Goal: Task Accomplishment & Management: Use online tool/utility

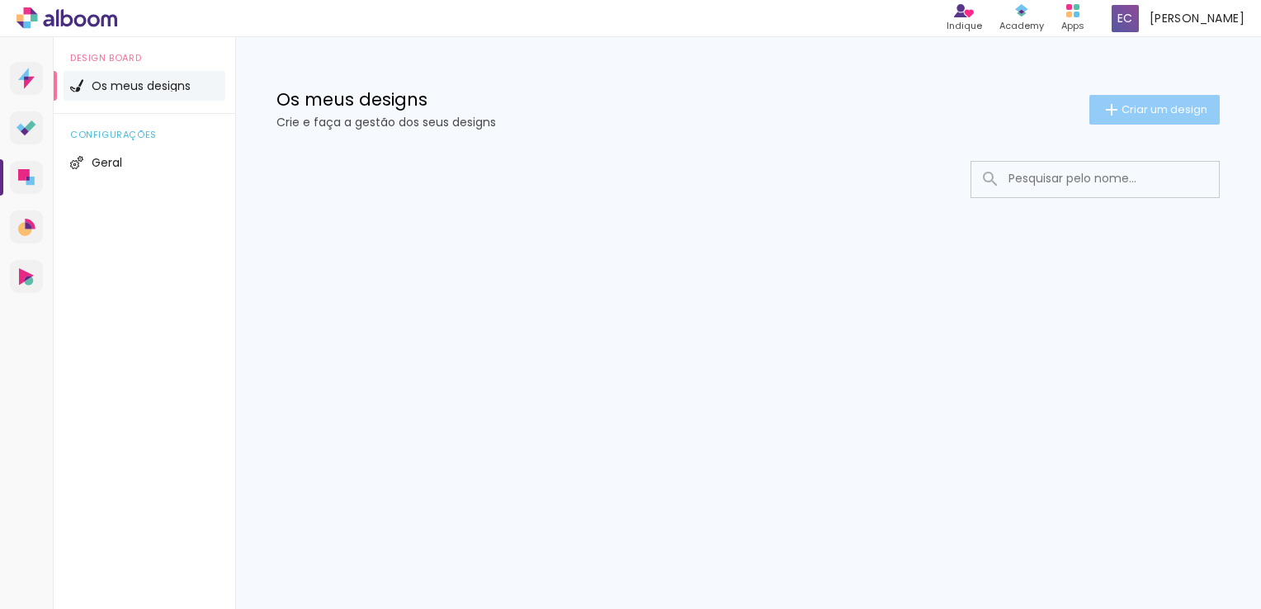
click at [1135, 114] on span "Criar um design" at bounding box center [1164, 109] width 86 height 11
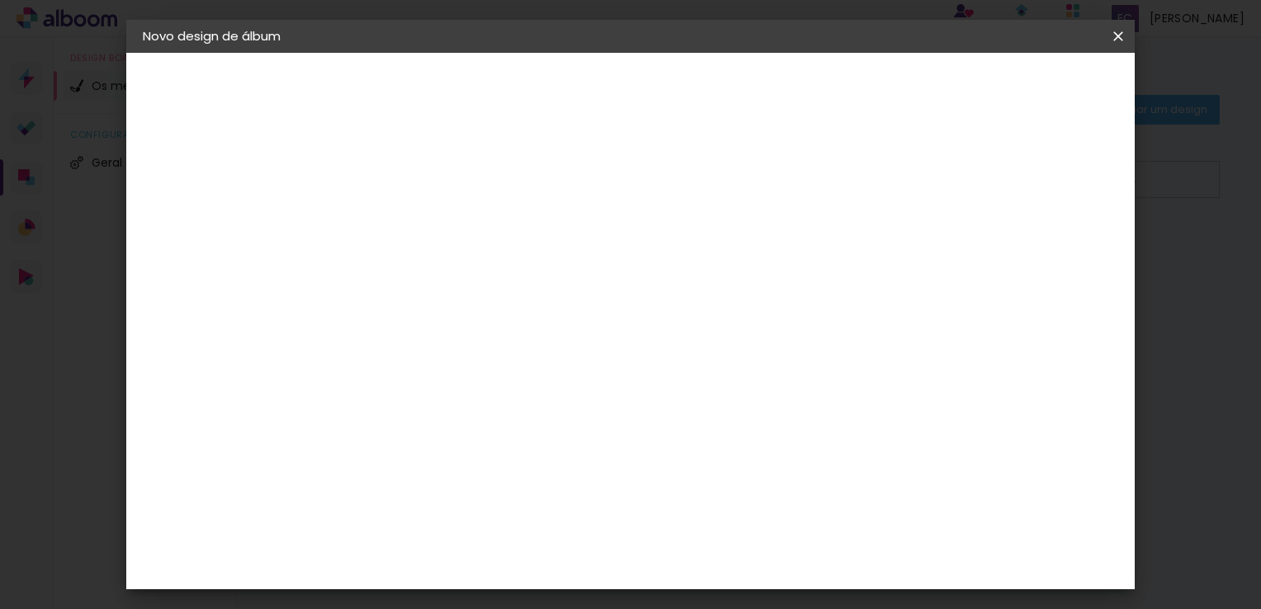
click at [0, 0] on paper-input-container "Título do álbum" at bounding box center [0, 0] width 0 height 0
type input "e"
type input "Eddu"
type paper-input "Eddu"
click at [0, 0] on slot "Avançar" at bounding box center [0, 0] width 0 height 0
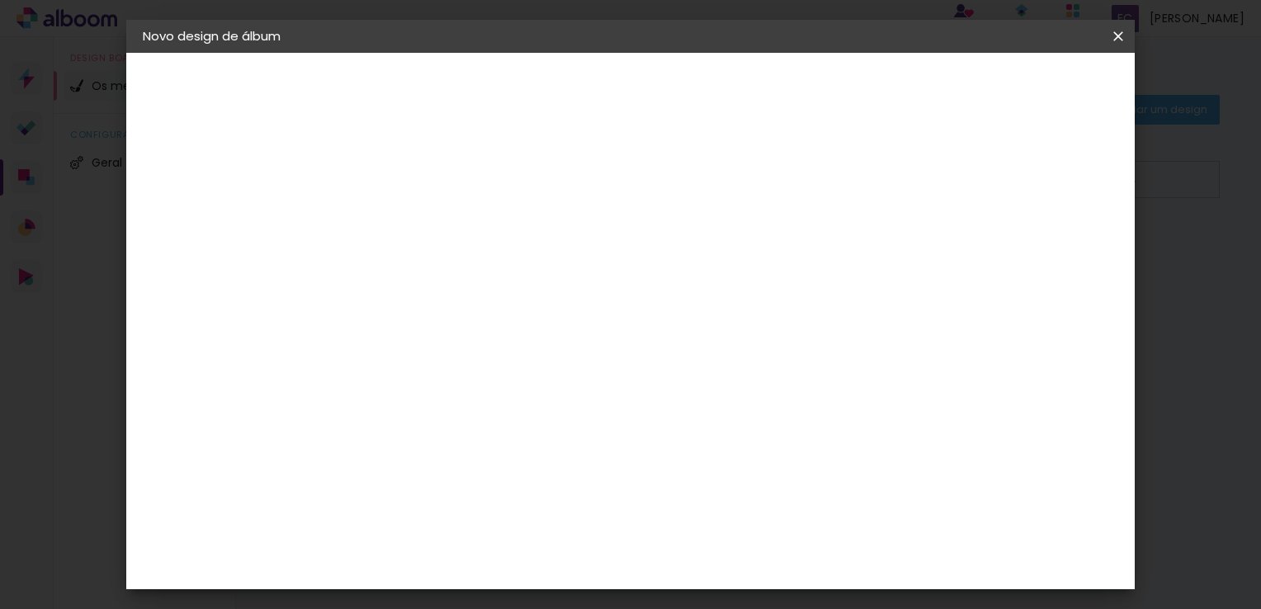
click at [504, 309] on input at bounding box center [437, 314] width 133 height 21
click at [504, 263] on iron-icon at bounding box center [497, 263] width 13 height 13
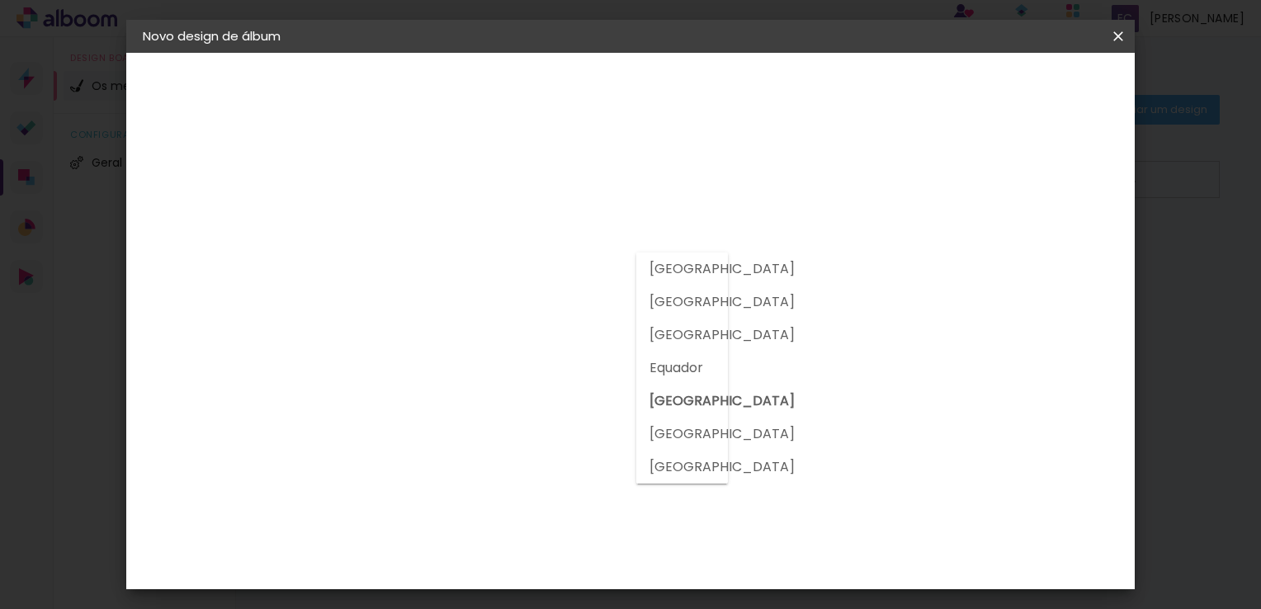
click at [679, 193] on div "Fornecedor Escolha um fornecedor ou avance com o tamanho livre. Voltar Avançar" at bounding box center [510, 123] width 338 height 140
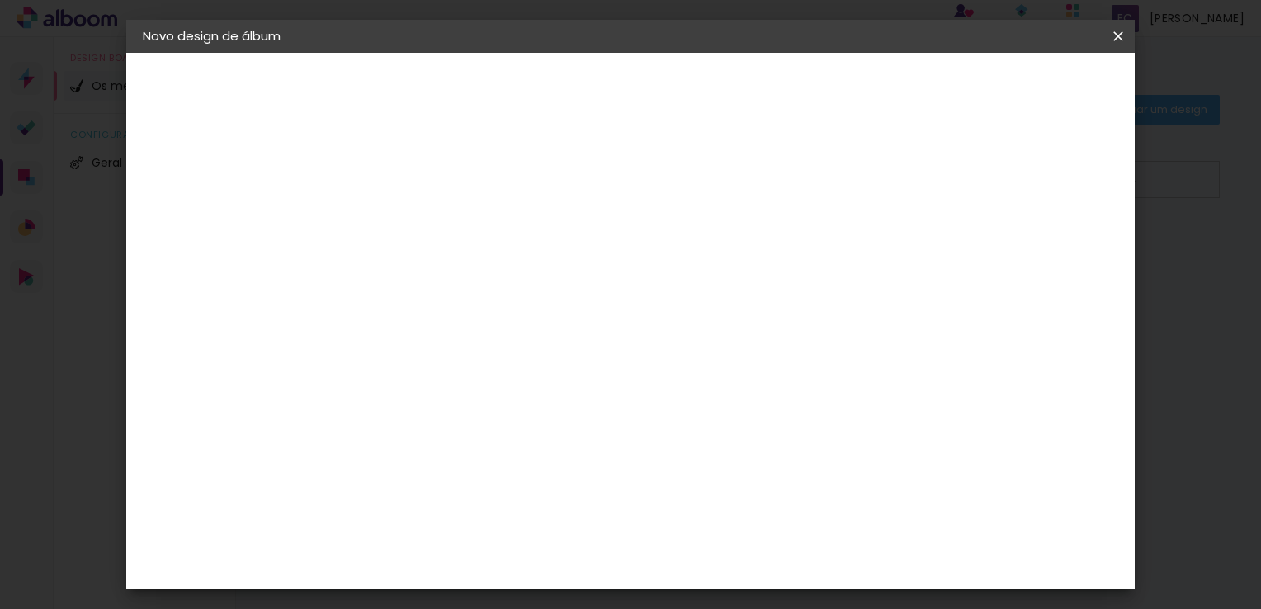
click at [639, 344] on div "Sugerir um laboratório" at bounding box center [601, 350] width 73 height 26
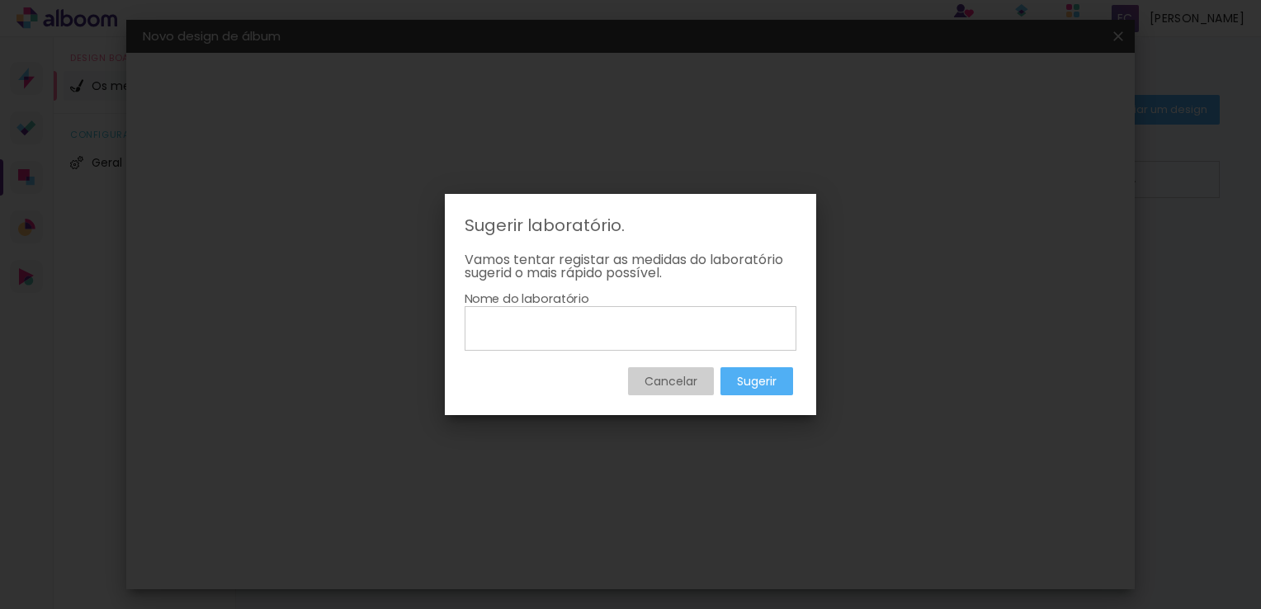
click at [621, 330] on input at bounding box center [630, 328] width 320 height 28
type input "p"
type input "Prime albuns"
type paper-input "Prime albuns"
click at [0, 0] on slot "Sugerir" at bounding box center [0, 0] width 0 height 0
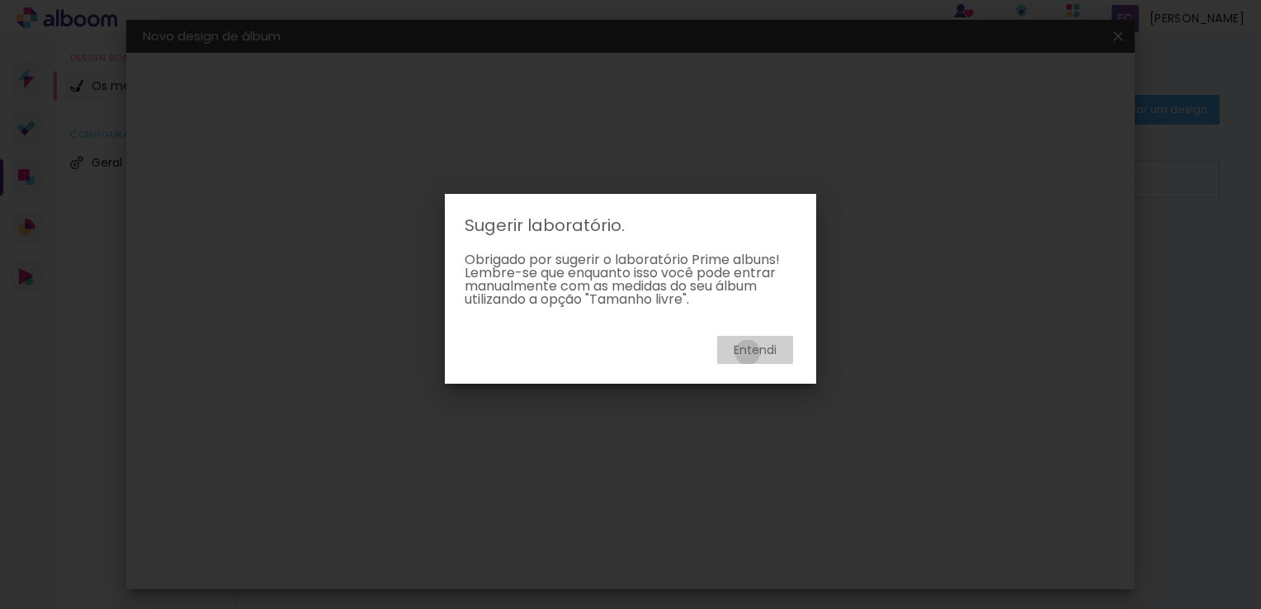
click at [0, 0] on slot "Entendi" at bounding box center [0, 0] width 0 height 0
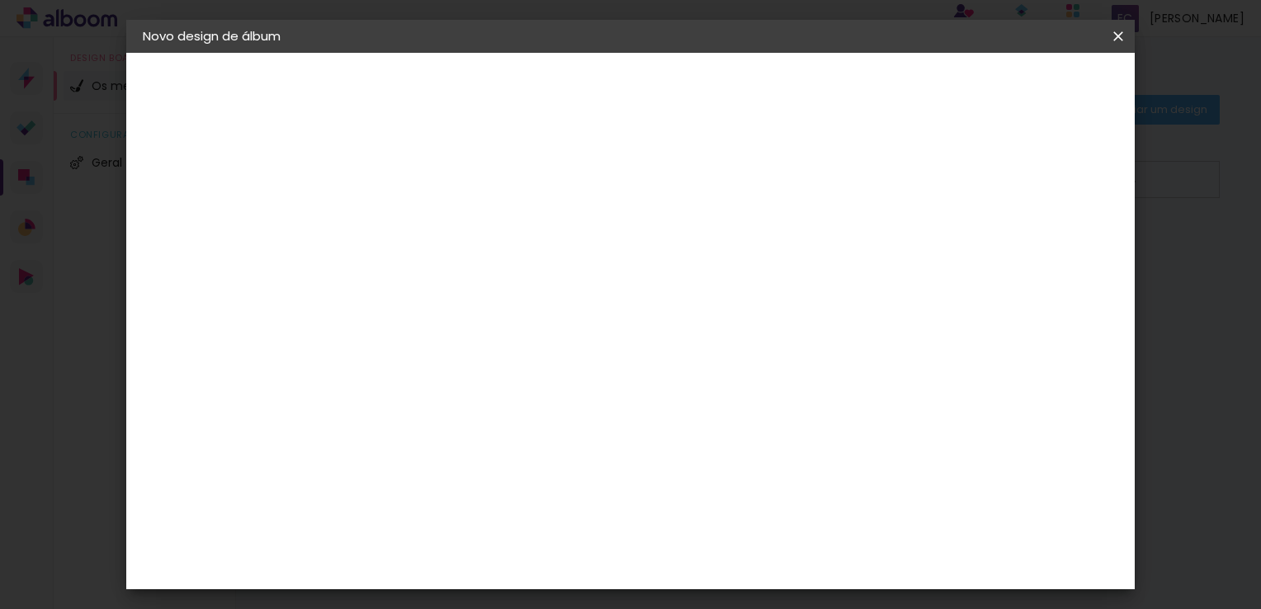
click at [504, 318] on input at bounding box center [437, 314] width 133 height 21
type input "e"
type input "Minha"
type paper-input "Minha"
click at [0, 0] on slot "Tamanho Livre" at bounding box center [0, 0] width 0 height 0
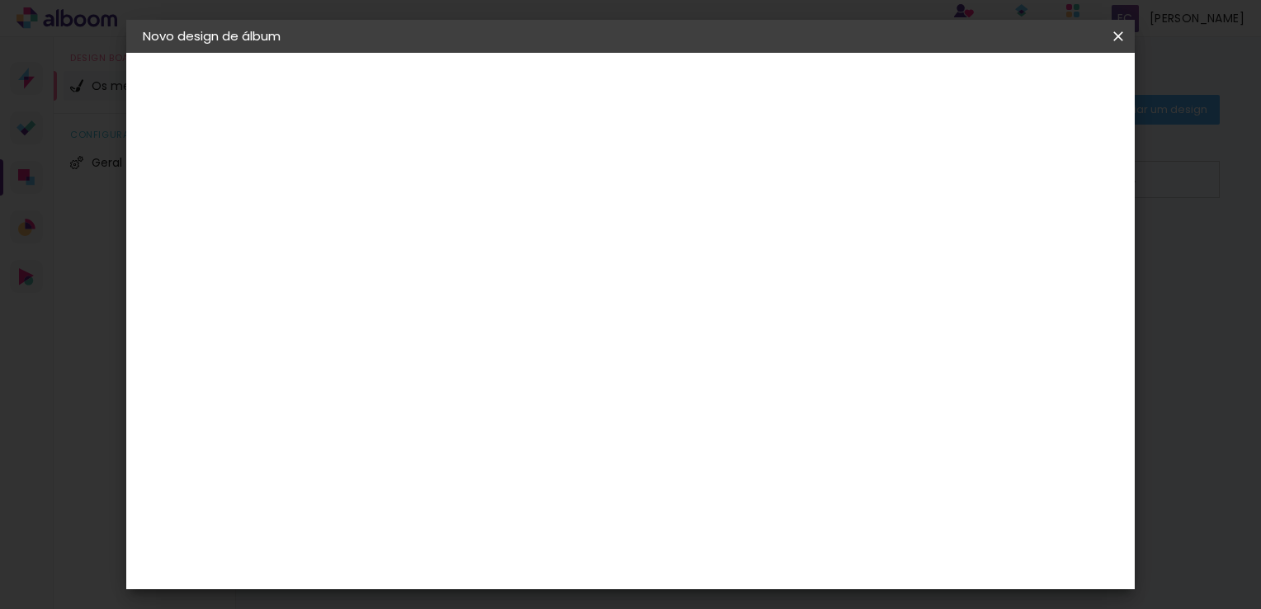
click at [643, 95] on paper-button "Avançar" at bounding box center [602, 87] width 81 height 28
drag, startPoint x: 1121, startPoint y: 219, endPoint x: 1128, endPoint y: 276, distance: 56.5
click at [1056, 53] on div "mm Mostrar margem 30 cm cm cm mm A maioria dos laboratórios sugere 5mm de marge…" at bounding box center [698, 53] width 715 height 0
click at [227, 205] on div "Tamanho livre" at bounding box center [205, 203] width 57 height 23
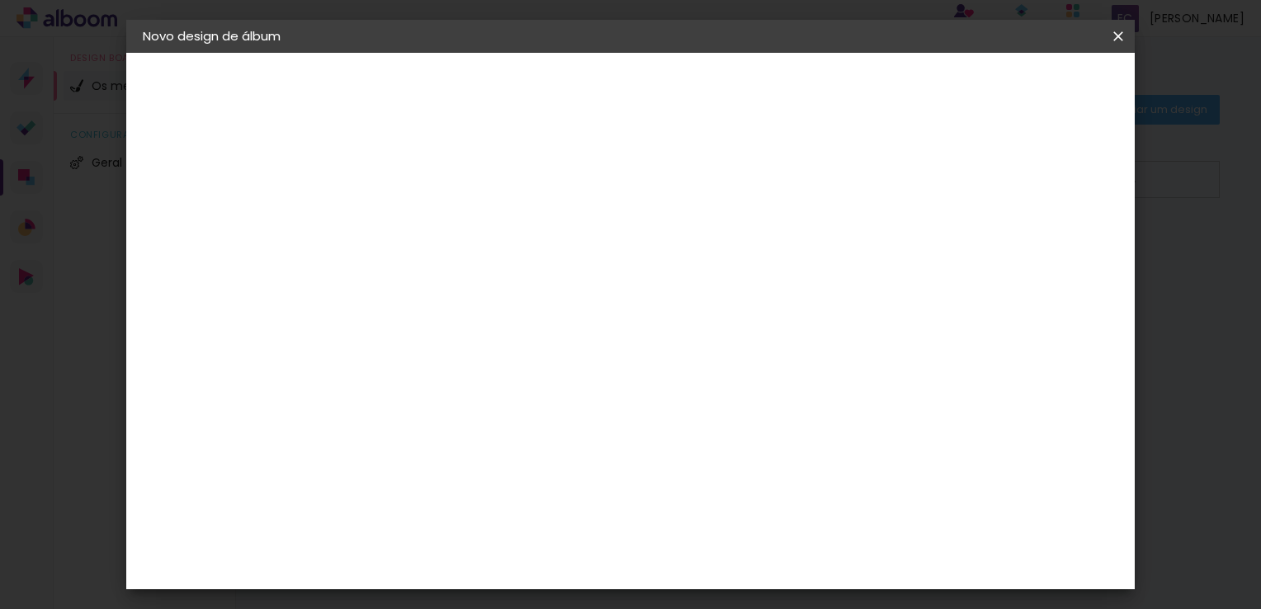
click at [198, 289] on div "3. Revisão" at bounding box center [233, 288] width 181 height 20
click at [236, 196] on iron-pages "Fornecedor A escolher fornecedor..." at bounding box center [233, 203] width 181 height 33
click at [229, 204] on iron-pages "Fornecedor A escolher fornecedor..." at bounding box center [233, 203] width 181 height 33
click at [228, 168] on div "2. Especificações" at bounding box center [233, 169] width 181 height 20
click at [0, 0] on slot "Tamanho Livre" at bounding box center [0, 0] width 0 height 0
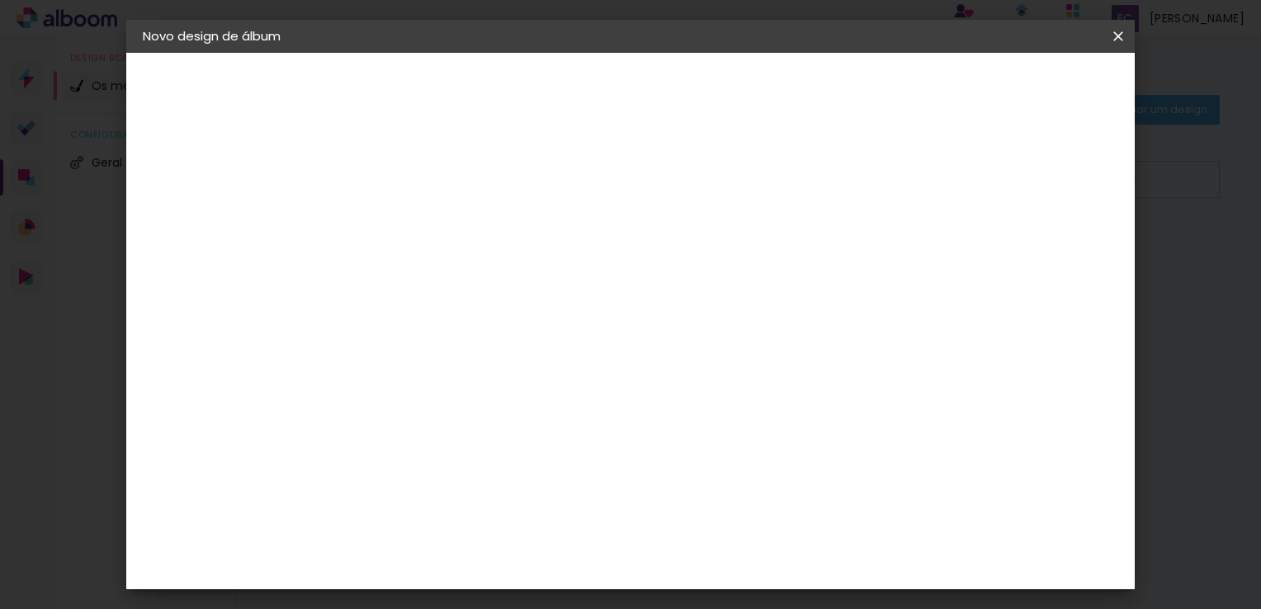
click at [0, 0] on slot "Avançar" at bounding box center [0, 0] width 0 height 0
click at [924, 144] on div at bounding box center [916, 143] width 15 height 15
type paper-checkbox "on"
click at [924, 144] on div at bounding box center [916, 143] width 15 height 15
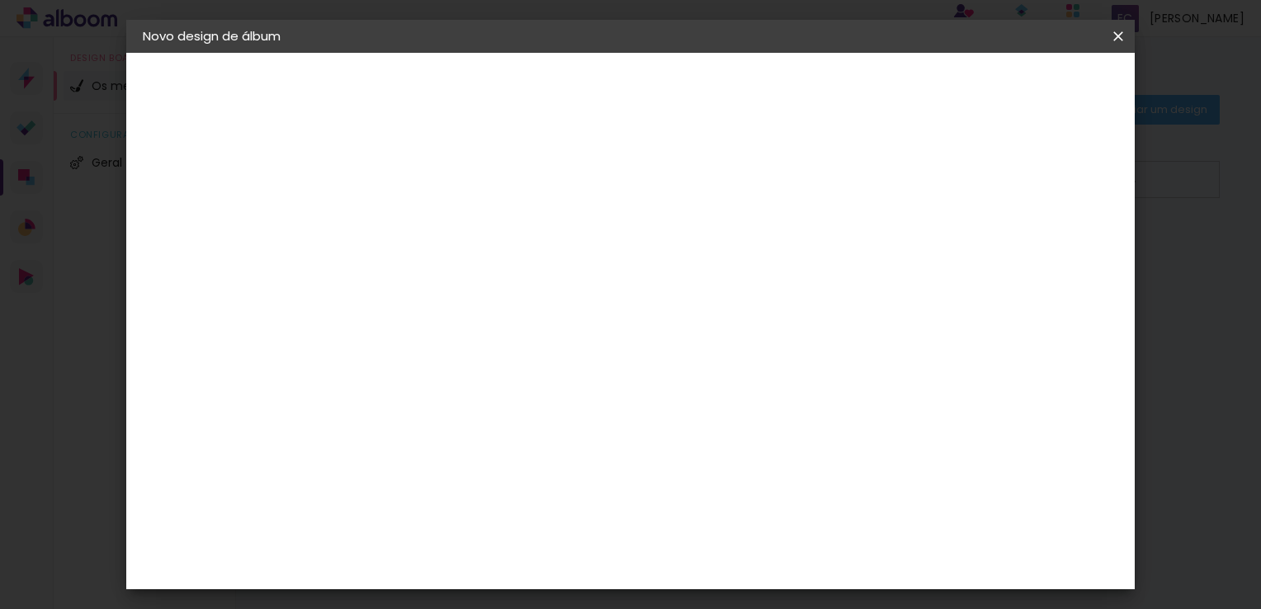
click at [579, 150] on span "30" at bounding box center [575, 151] width 27 height 25
click at [574, 149] on span "30" at bounding box center [575, 151] width 27 height 25
click at [373, 350] on input "30" at bounding box center [360, 345] width 43 height 25
type input "20"
type paper-input "20"
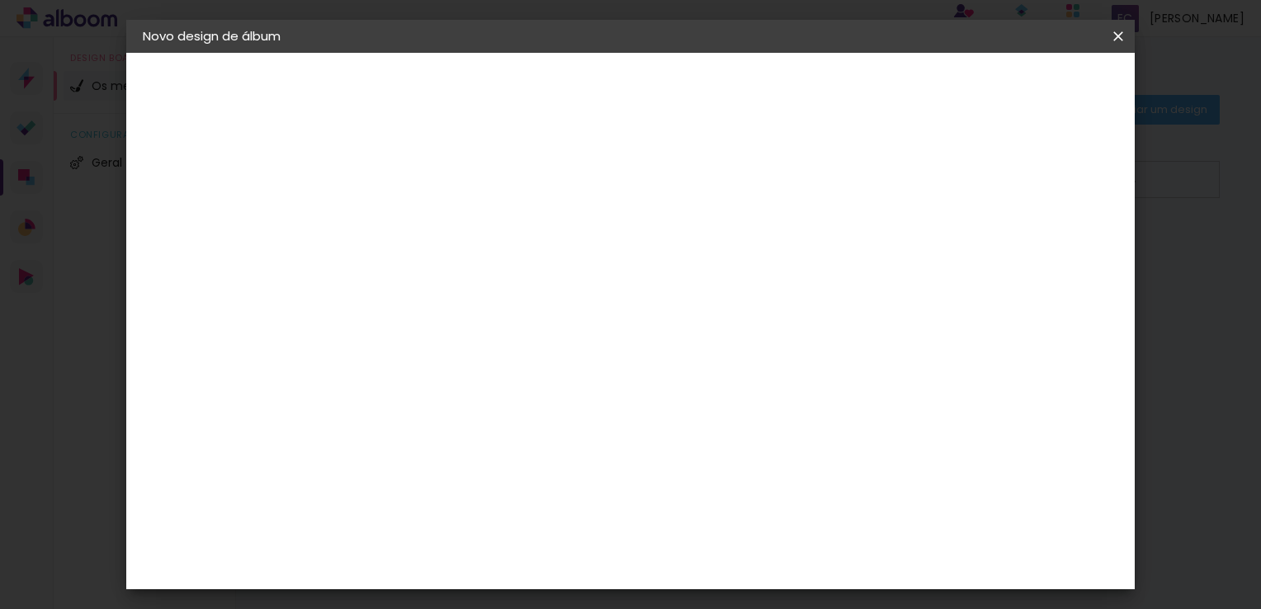
click at [729, 560] on input "60" at bounding box center [721, 559] width 43 height 25
click at [573, 186] on div "30 cm cm cm mm A maioria dos laboratórios sugere 5mm de margem." at bounding box center [698, 120] width 715 height 132
click at [1015, 91] on span "Iniciar design" at bounding box center [977, 88] width 75 height 12
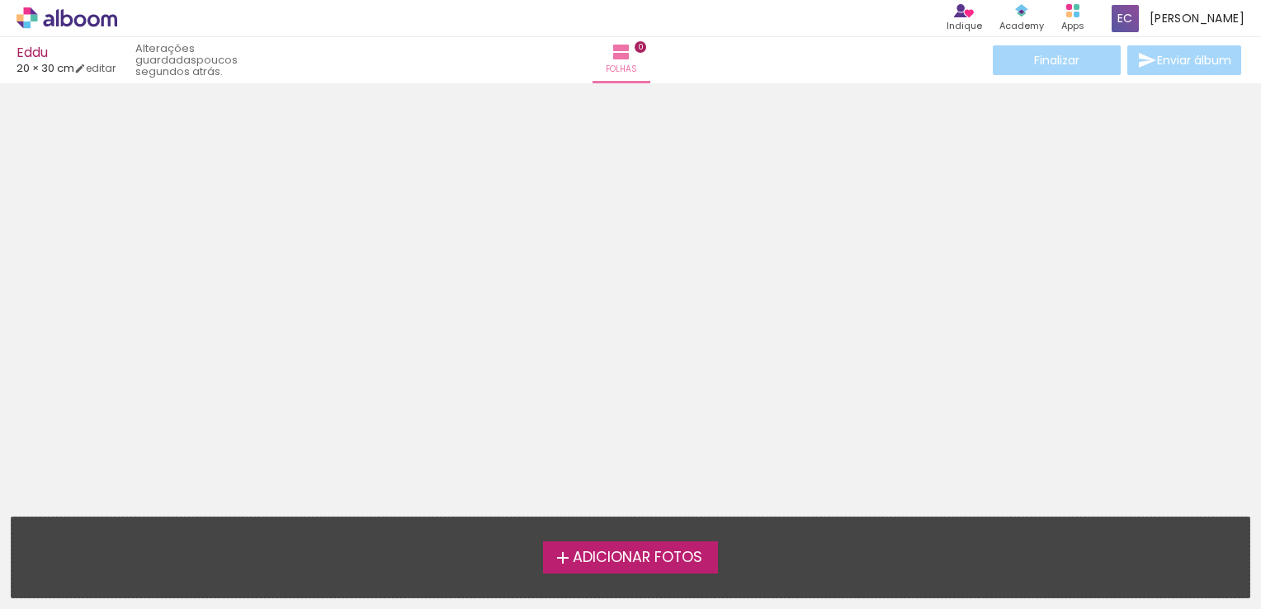
click at [562, 556] on iron-icon at bounding box center [563, 558] width 20 height 20
click at [0, 0] on input "file" at bounding box center [0, 0] width 0 height 0
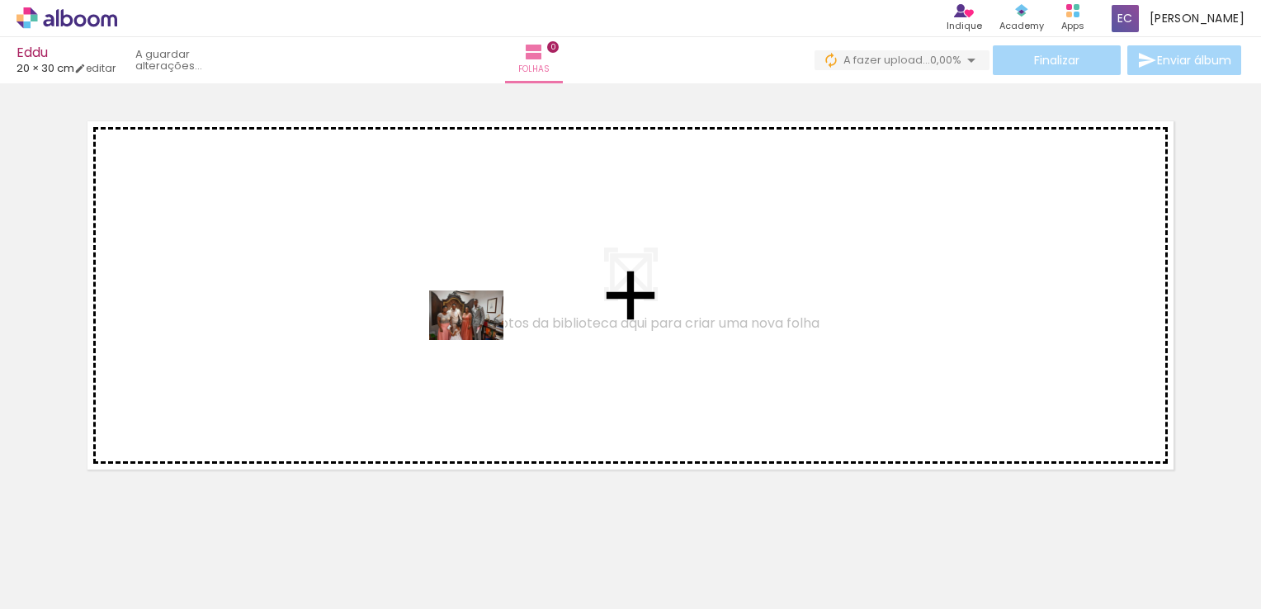
drag, startPoint x: 168, startPoint y: 558, endPoint x: 453, endPoint y: 342, distance: 357.4
click at [453, 342] on quentale-workspace at bounding box center [630, 304] width 1261 height 609
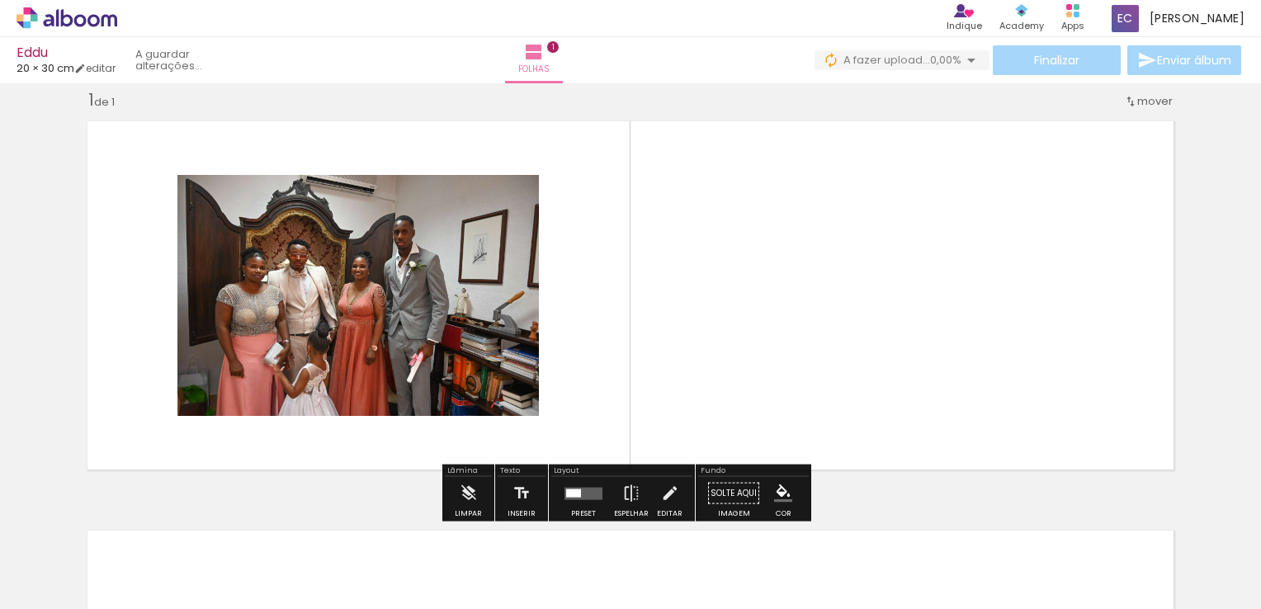
scroll to position [20, 0]
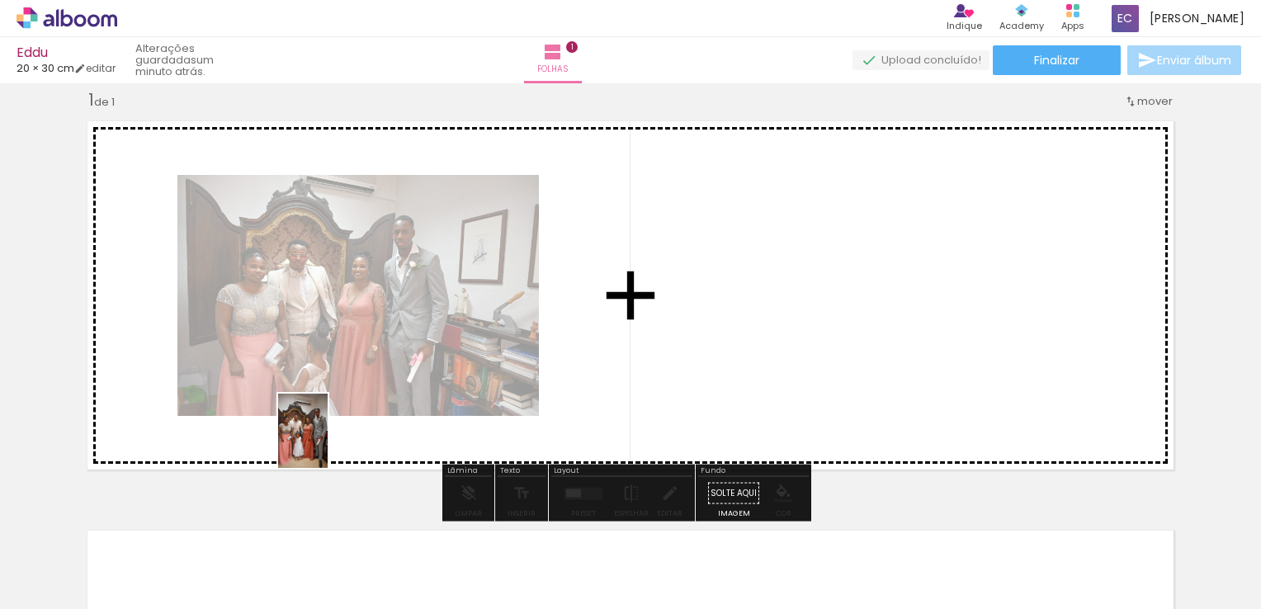
drag, startPoint x: 275, startPoint y: 564, endPoint x: 340, endPoint y: 431, distance: 148.7
click at [340, 431] on quentale-workspace at bounding box center [630, 304] width 1261 height 609
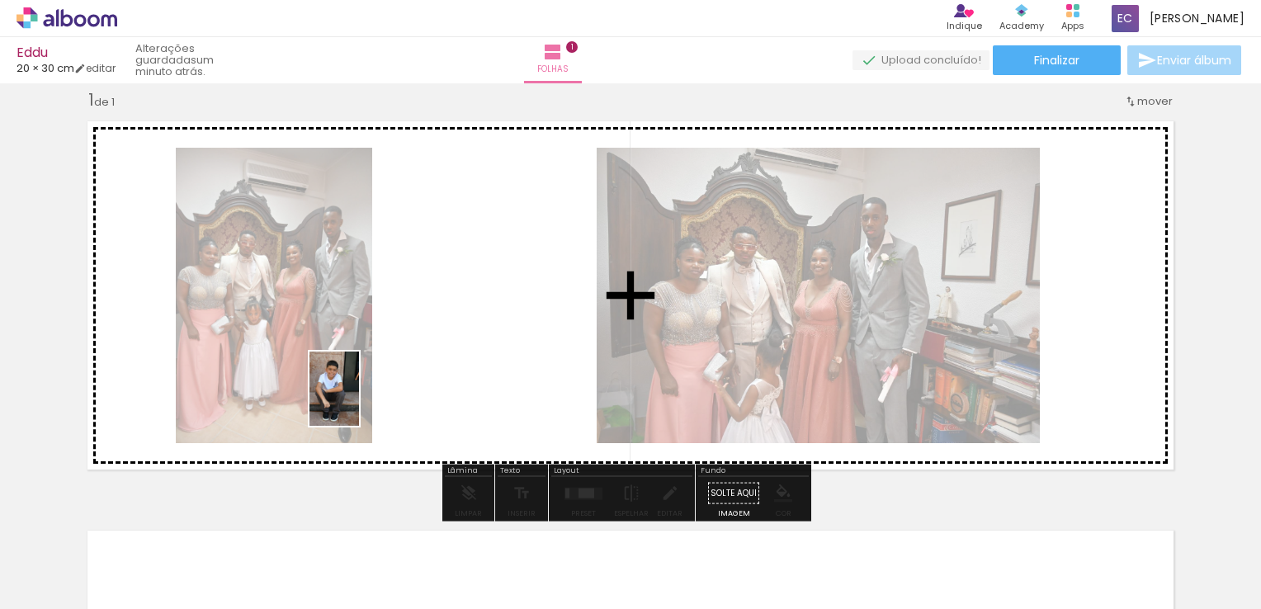
drag, startPoint x: 347, startPoint y: 544, endPoint x: 360, endPoint y: 384, distance: 159.8
click at [360, 384] on quentale-workspace at bounding box center [630, 304] width 1261 height 609
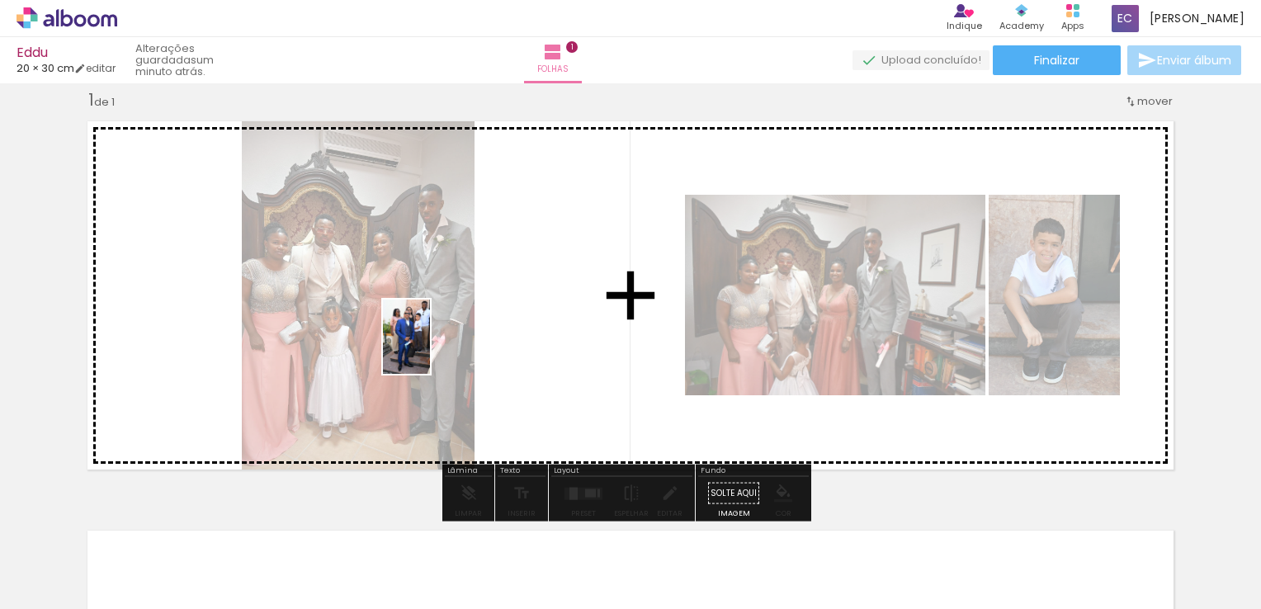
drag, startPoint x: 452, startPoint y: 526, endPoint x: 432, endPoint y: 349, distance: 178.5
click at [432, 349] on quentale-workspace at bounding box center [630, 304] width 1261 height 609
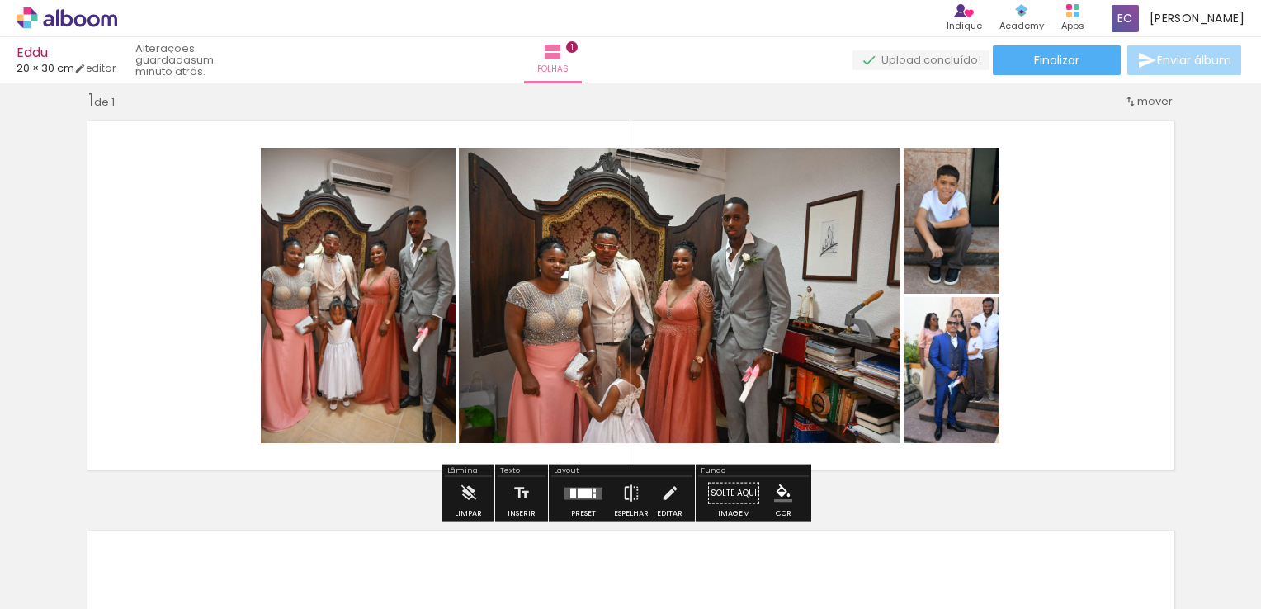
click at [578, 488] on div at bounding box center [585, 493] width 14 height 10
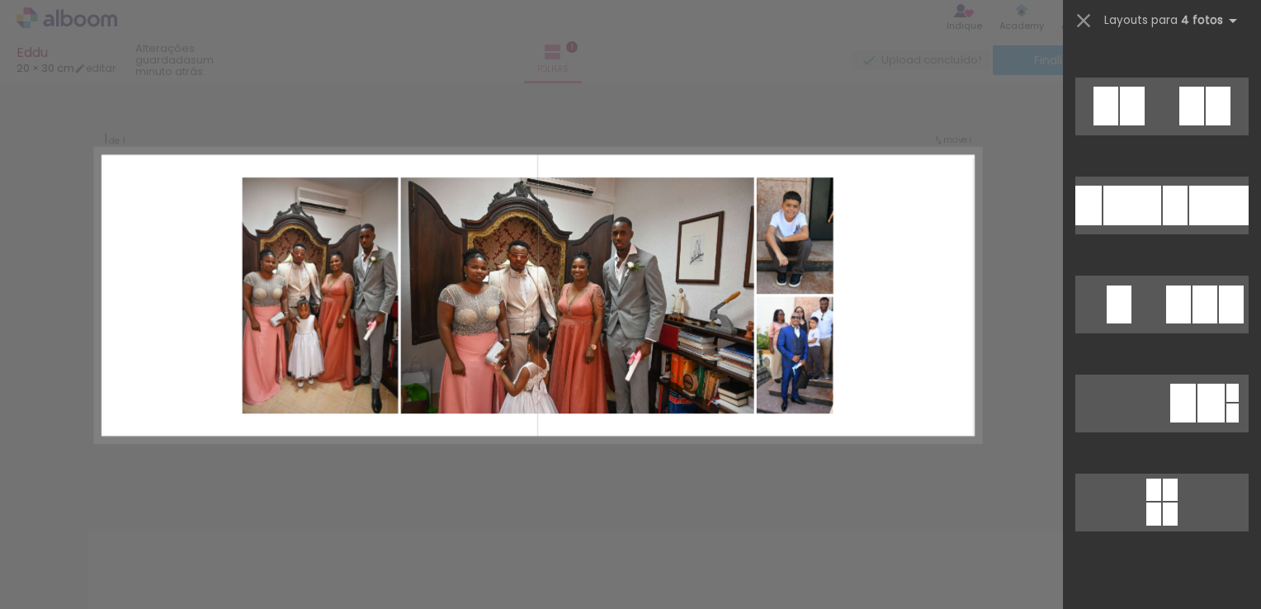
scroll to position [14270, 0]
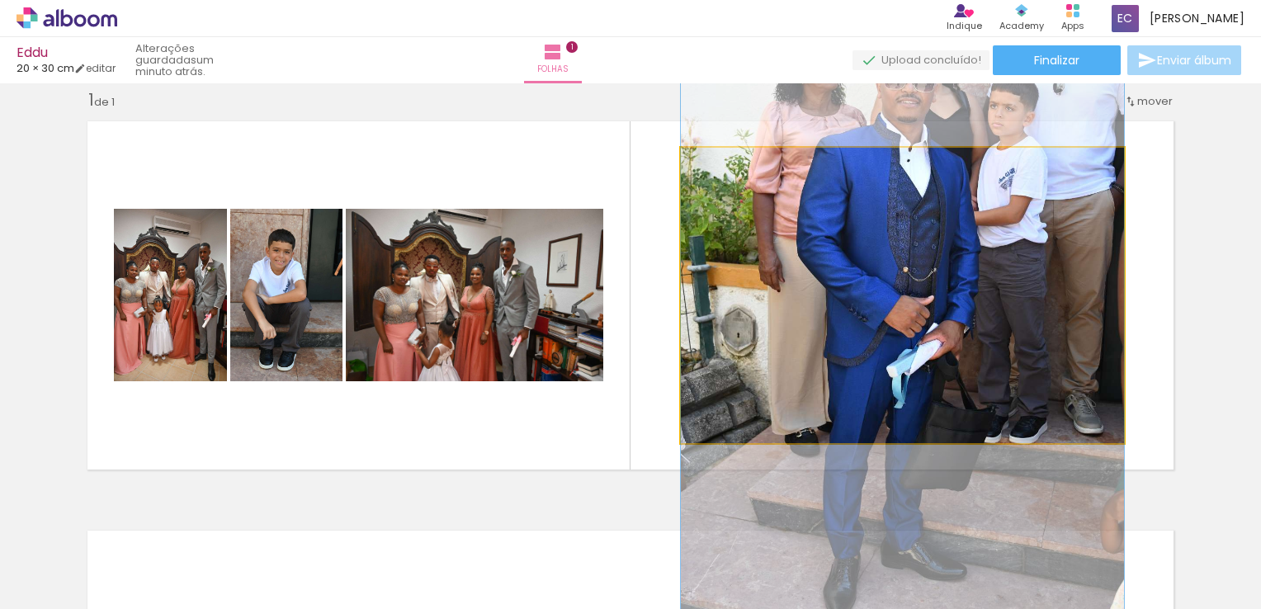
click at [871, 299] on quentale-photo at bounding box center [902, 295] width 443 height 295
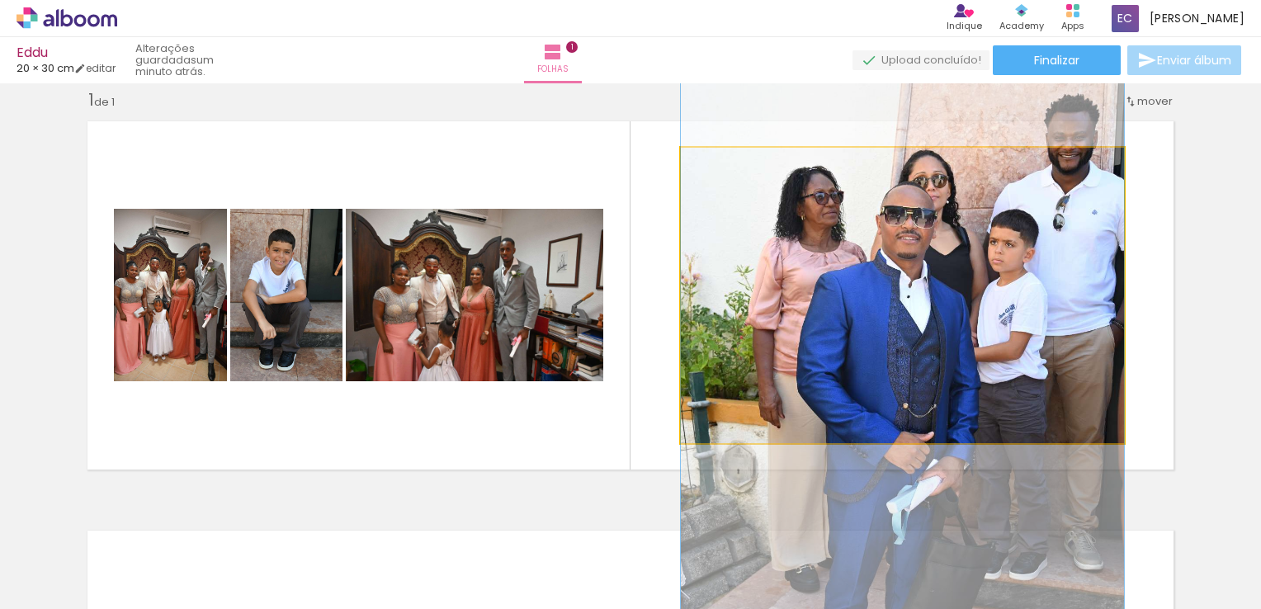
drag, startPoint x: 876, startPoint y: 249, endPoint x: 875, endPoint y: 385, distance: 136.1
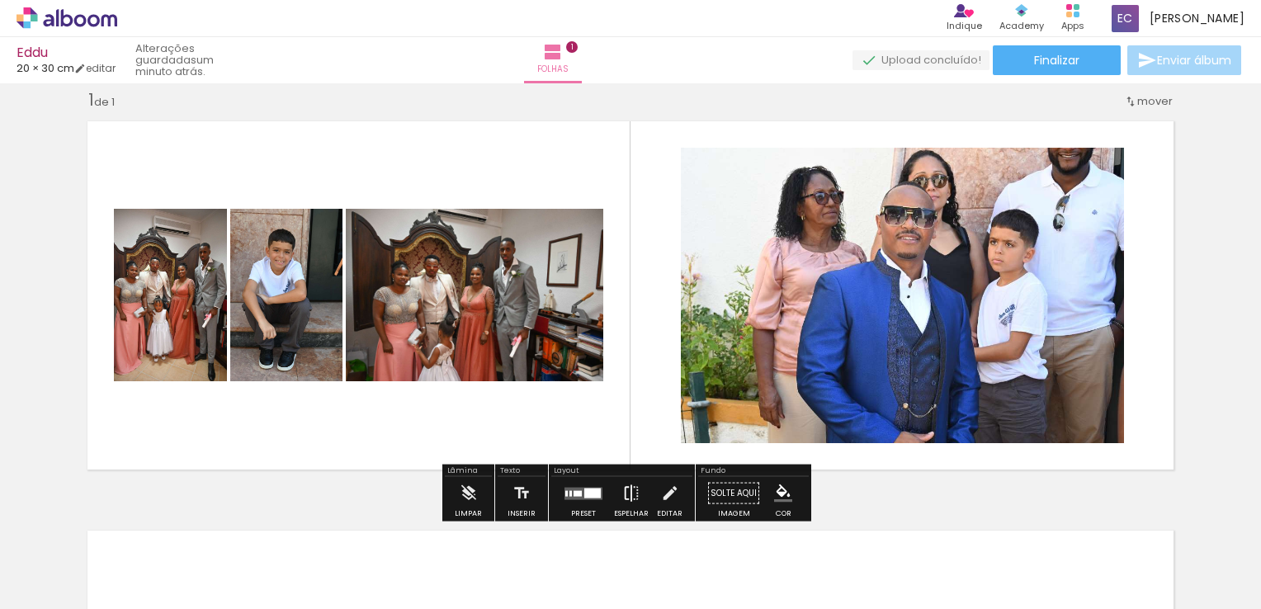
click at [625, 489] on iron-icon at bounding box center [631, 493] width 18 height 33
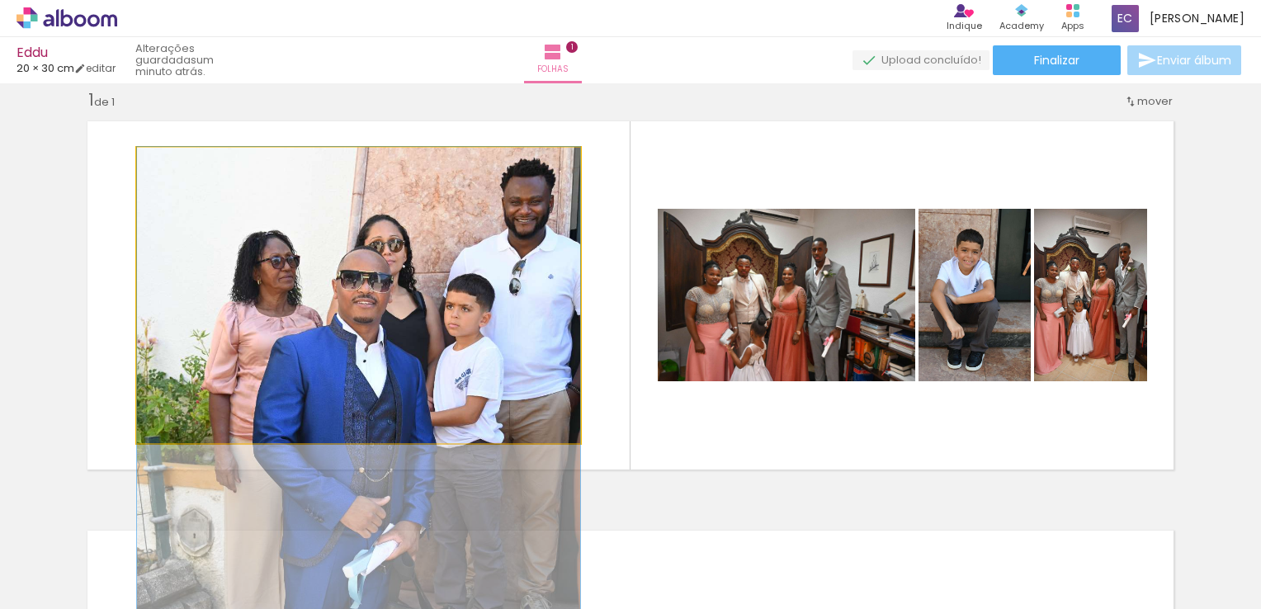
drag, startPoint x: 408, startPoint y: 289, endPoint x: 397, endPoint y: 365, distance: 76.7
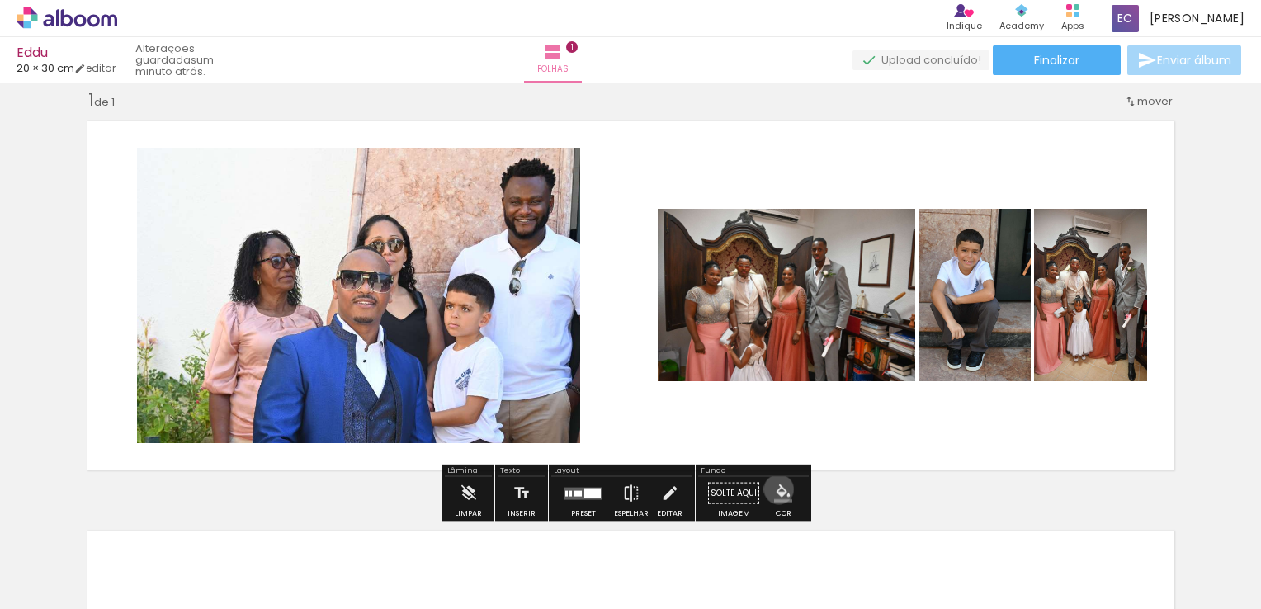
click at [774, 488] on iron-icon "color picker" at bounding box center [783, 493] width 18 height 18
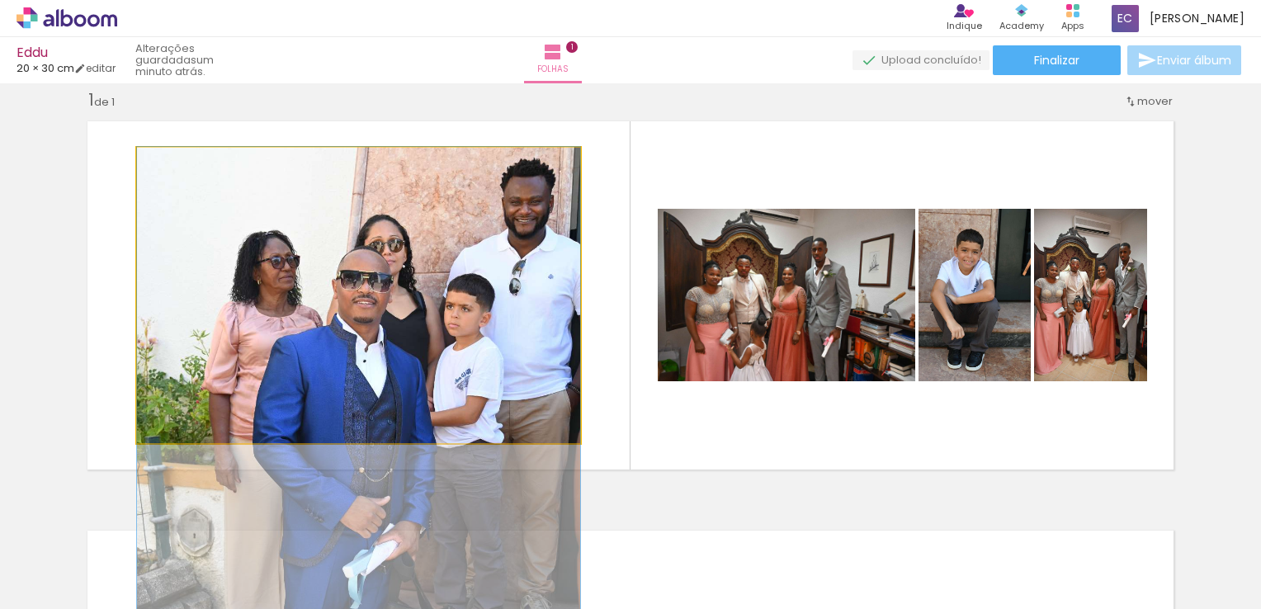
click at [562, 219] on quentale-photo at bounding box center [358, 295] width 443 height 295
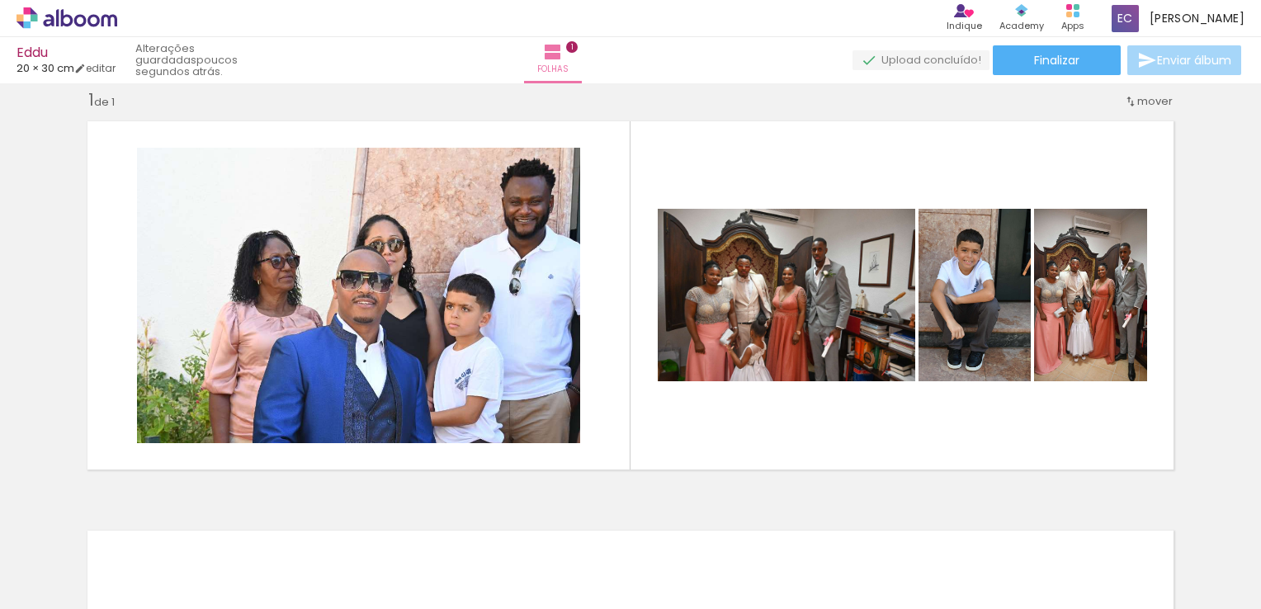
click at [84, 554] on iron-icon at bounding box center [84, 559] width 13 height 13
click at [52, 336] on div "Inserir folha 1 de 1" at bounding box center [630, 478] width 1261 height 819
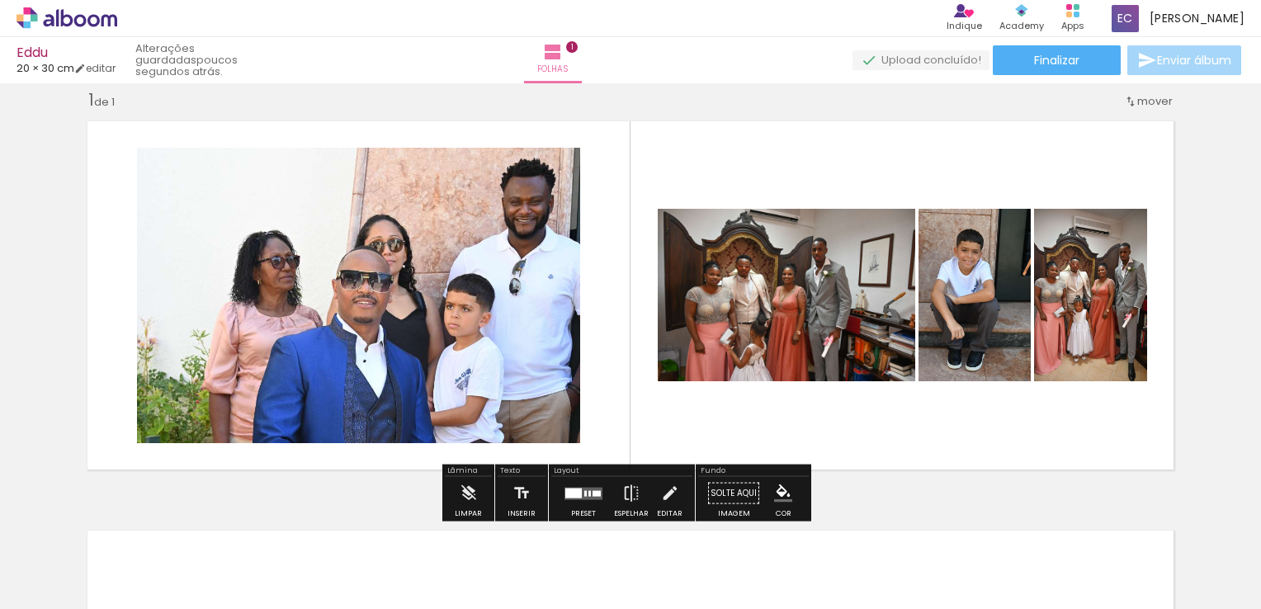
click at [469, 467] on div "Lâmina" at bounding box center [468, 472] width 47 height 10
click at [549, 464] on div "Layout Preset Espelhar Editar" at bounding box center [622, 492] width 146 height 57
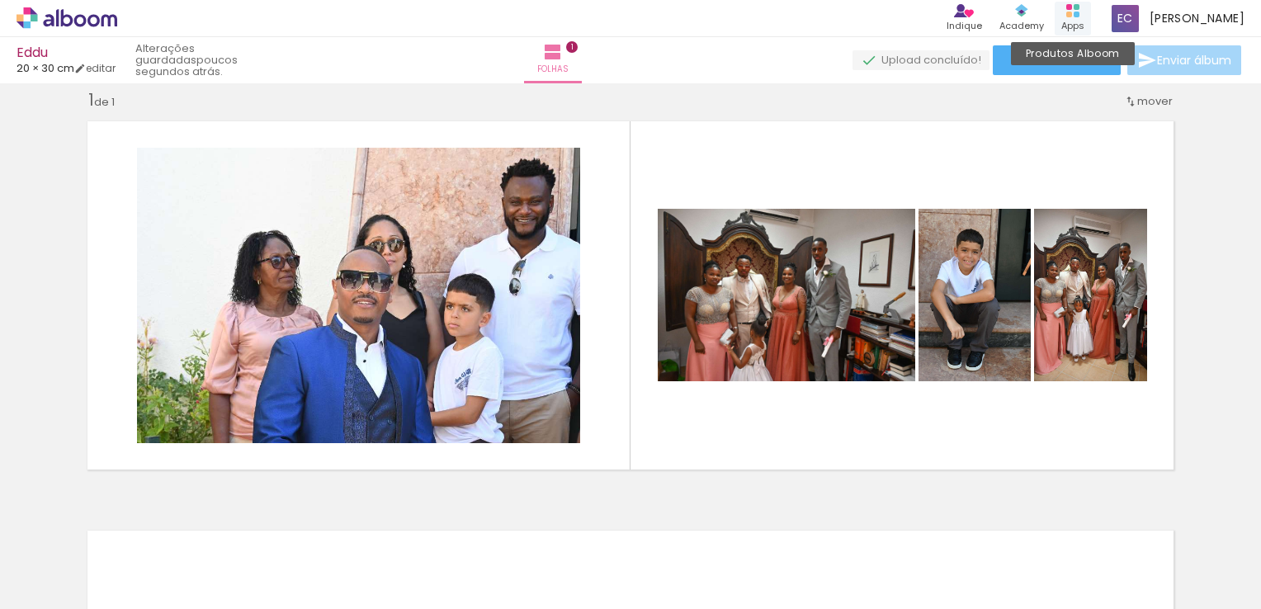
click at [1082, 25] on div "Apps" at bounding box center [1072, 26] width 23 height 14
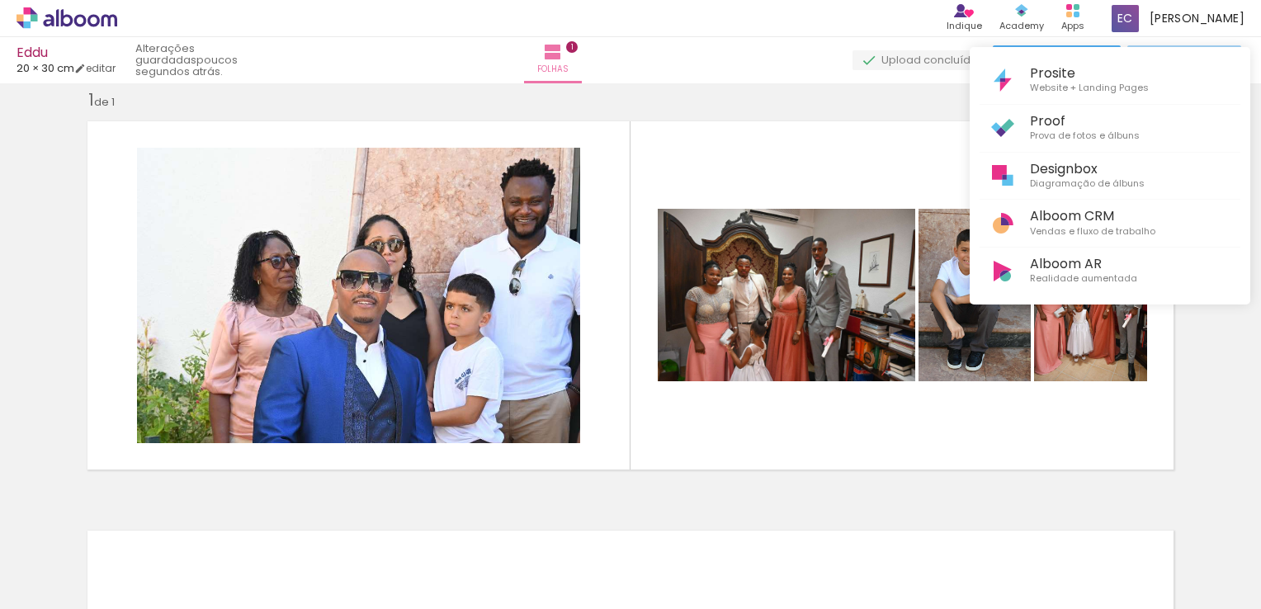
click at [1026, 12] on div at bounding box center [630, 304] width 1261 height 609
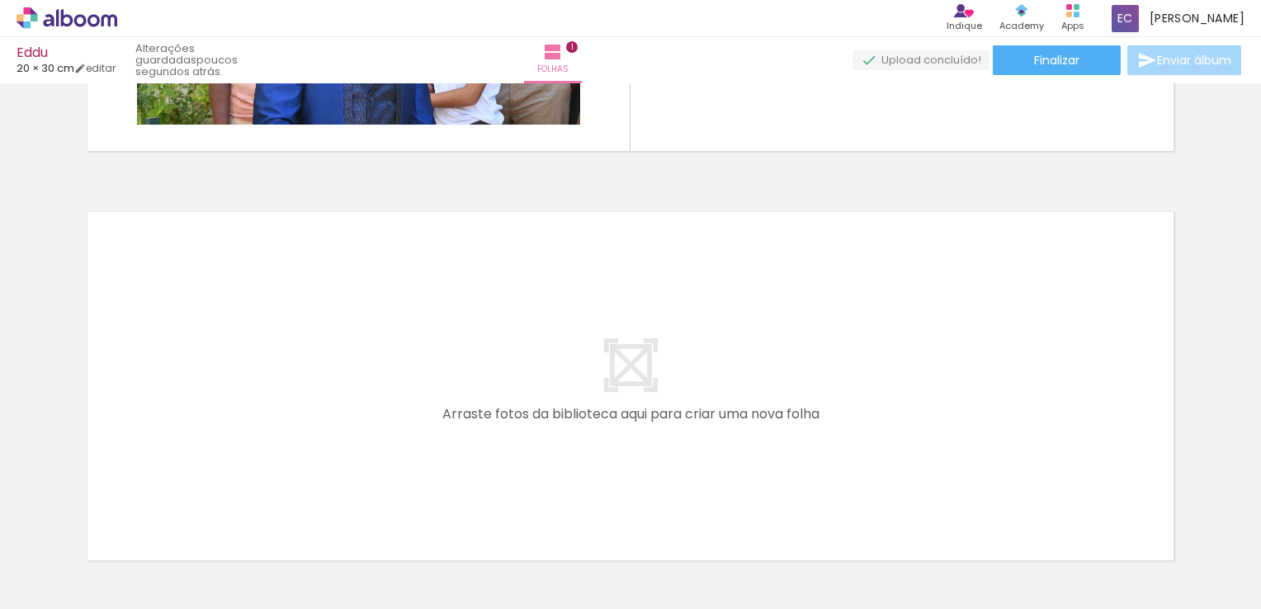
scroll to position [353, 0]
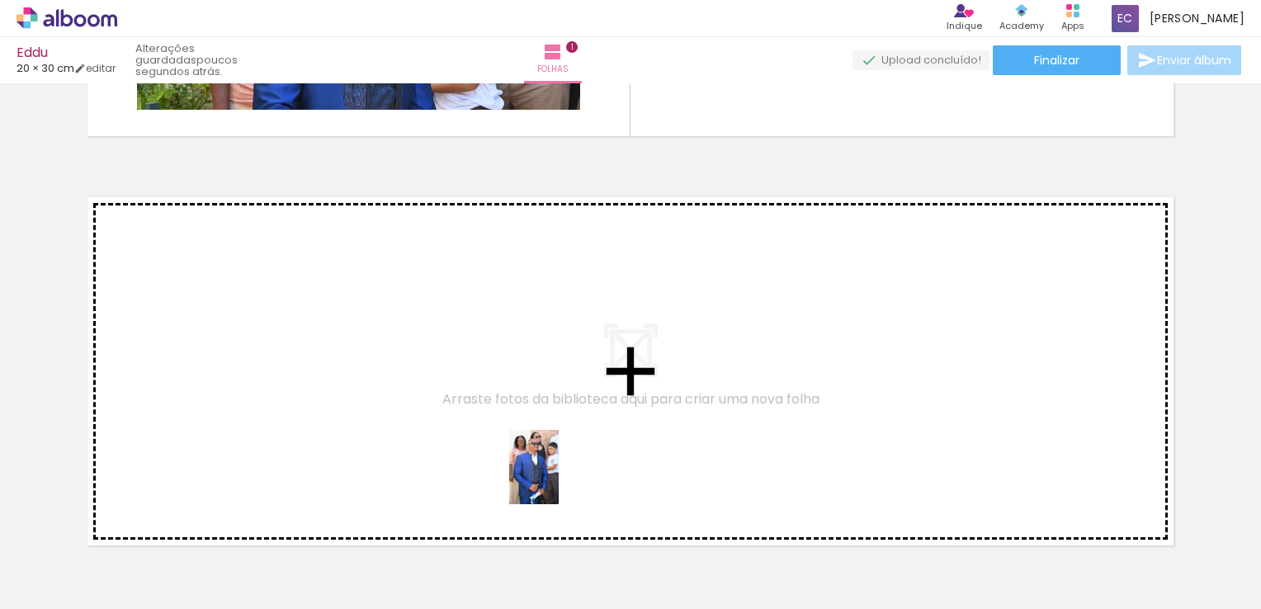
drag, startPoint x: 561, startPoint y: 480, endPoint x: 512, endPoint y: 422, distance: 75.5
click at [512, 422] on quentale-workspace at bounding box center [630, 304] width 1261 height 609
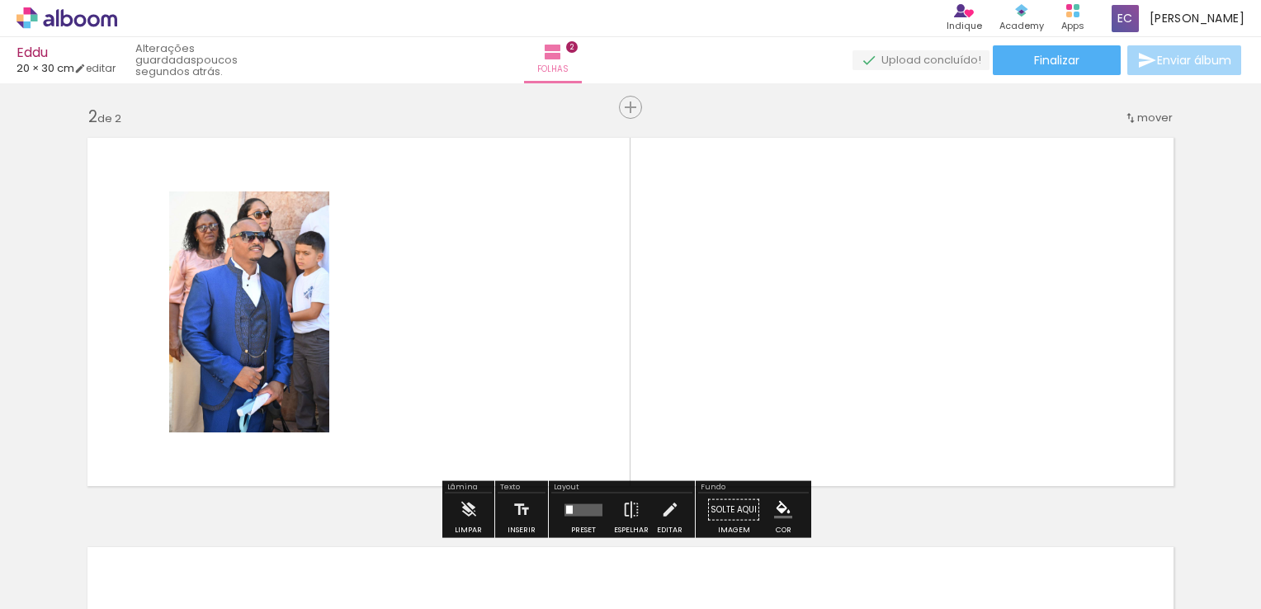
scroll to position [429, 0]
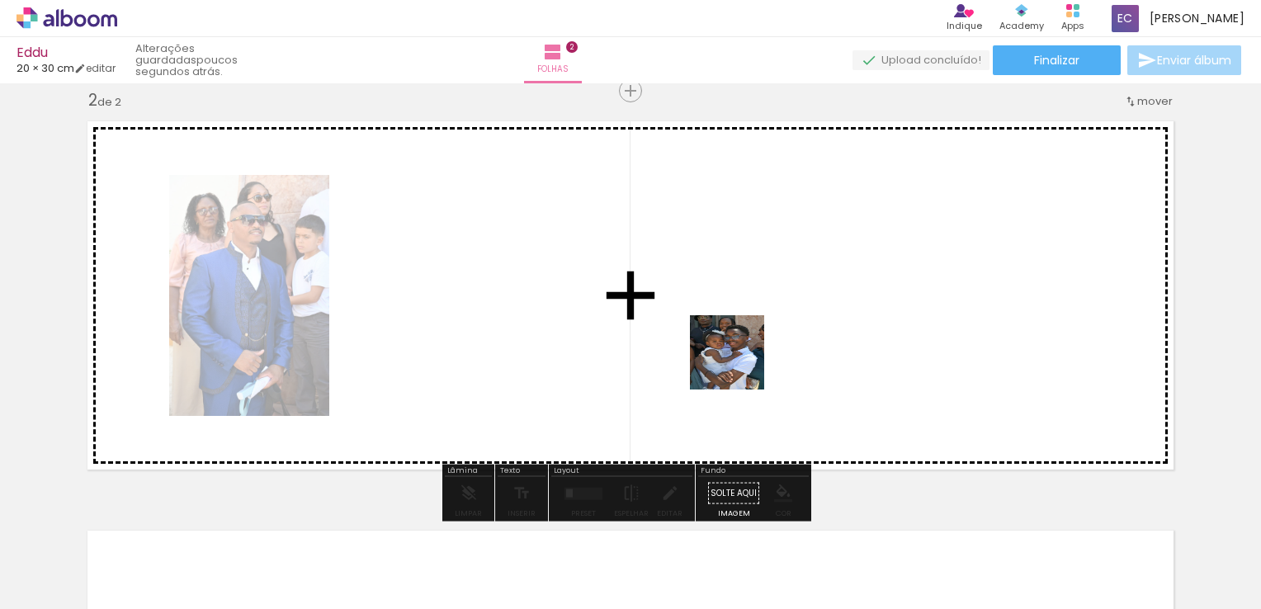
drag, startPoint x: 730, startPoint y: 563, endPoint x: 766, endPoint y: 345, distance: 220.7
click at [766, 345] on quentale-workspace at bounding box center [630, 304] width 1261 height 609
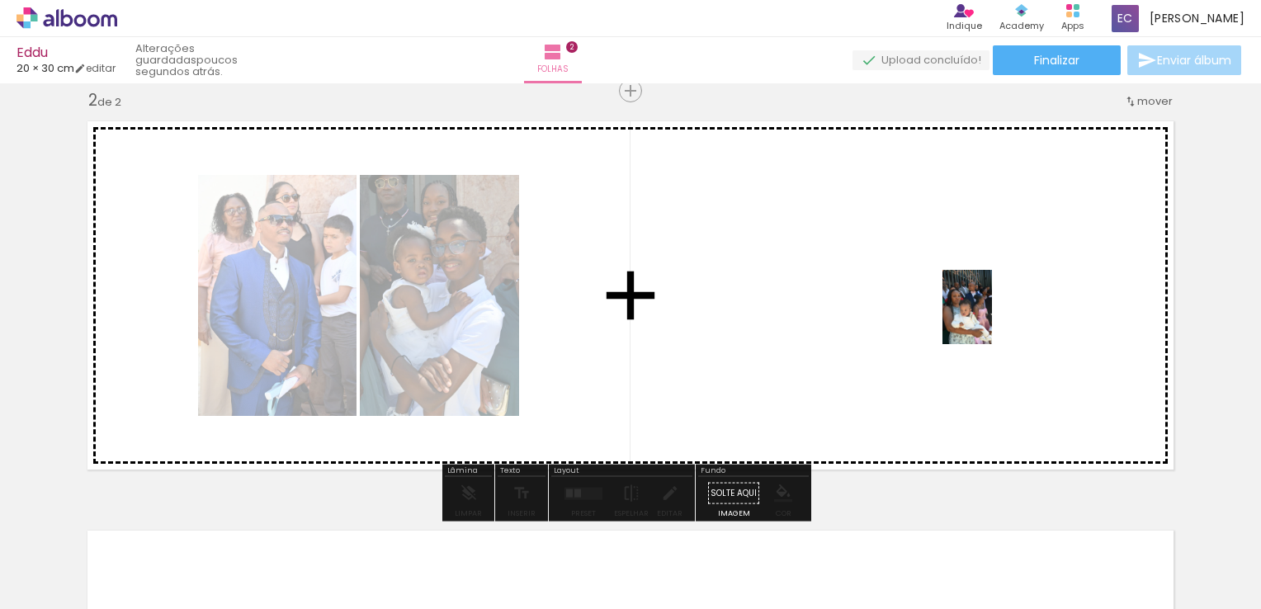
drag, startPoint x: 818, startPoint y: 512, endPoint x: 996, endPoint y: 321, distance: 261.0
click at [996, 321] on quentale-workspace at bounding box center [630, 304] width 1261 height 609
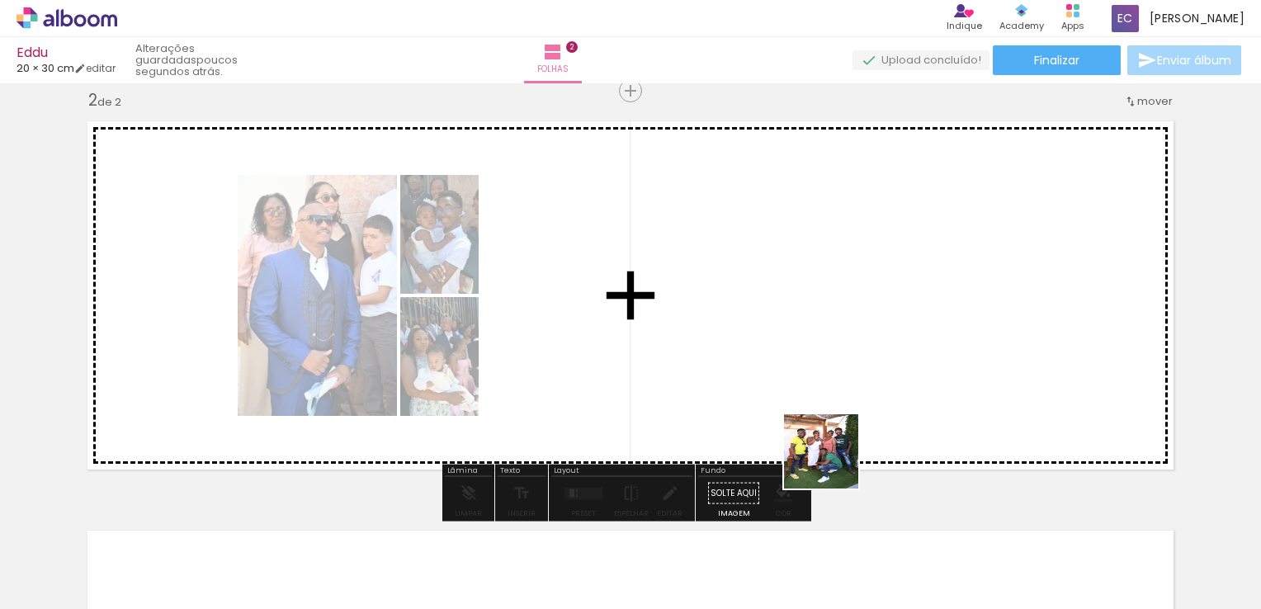
drag, startPoint x: 898, startPoint y: 543, endPoint x: 778, endPoint y: 388, distance: 195.9
click at [778, 388] on quentale-workspace at bounding box center [630, 304] width 1261 height 609
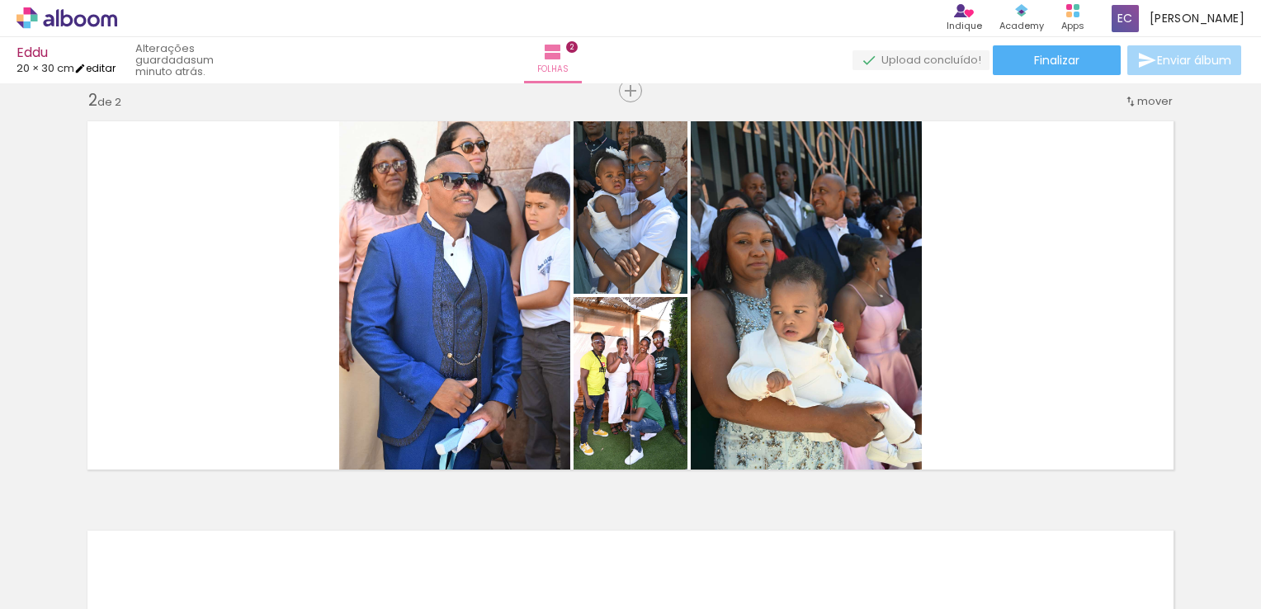
click at [106, 68] on link "editar" at bounding box center [94, 68] width 41 height 14
type input "20"
type input "60"
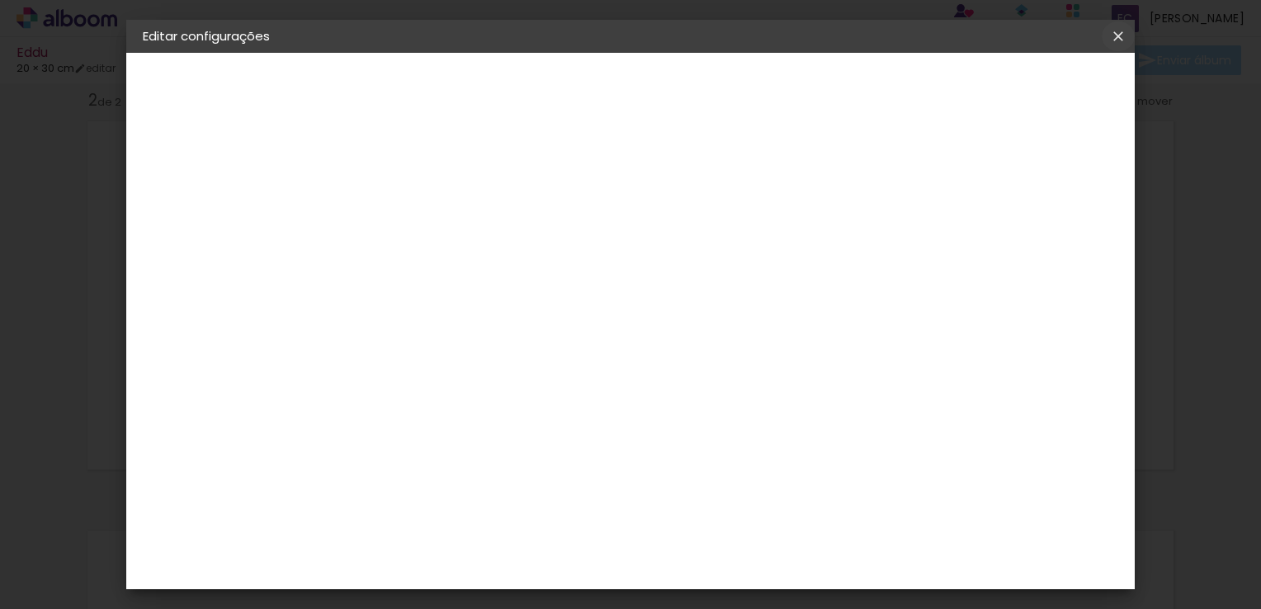
click at [1116, 36] on iron-icon at bounding box center [1118, 36] width 20 height 17
click at [0, 0] on slot "Voltar" at bounding box center [0, 0] width 0 height 0
drag, startPoint x: 801, startPoint y: 250, endPoint x: 614, endPoint y: 185, distance: 198.3
click at [510, 185] on div "Laboratório Argentina Brasil Bolívia Equador Portugal Peru Uruguay D Dreambooks…" at bounding box center [437, 307] width 144 height 295
click at [439, 368] on div "DreambooksPro" at bounding box center [454, 372] width 107 height 13
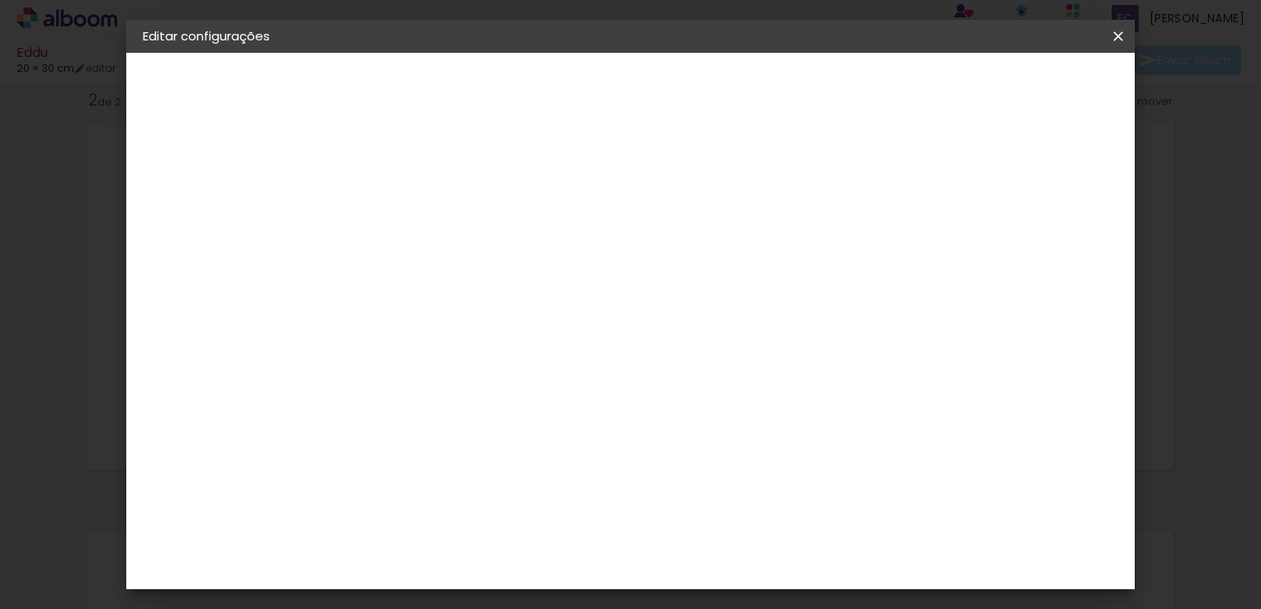
click at [0, 0] on slot "Voltar" at bounding box center [0, 0] width 0 height 0
click at [1119, 33] on iron-icon at bounding box center [1118, 36] width 20 height 17
click at [582, 90] on paper-button "Avançar" at bounding box center [541, 87] width 81 height 28
drag, startPoint x: 842, startPoint y: 33, endPoint x: 892, endPoint y: 83, distance: 70.6
click at [0, 0] on slot "Editar configurações Guardar configurações Guardar configurações" at bounding box center [0, 0] width 0 height 0
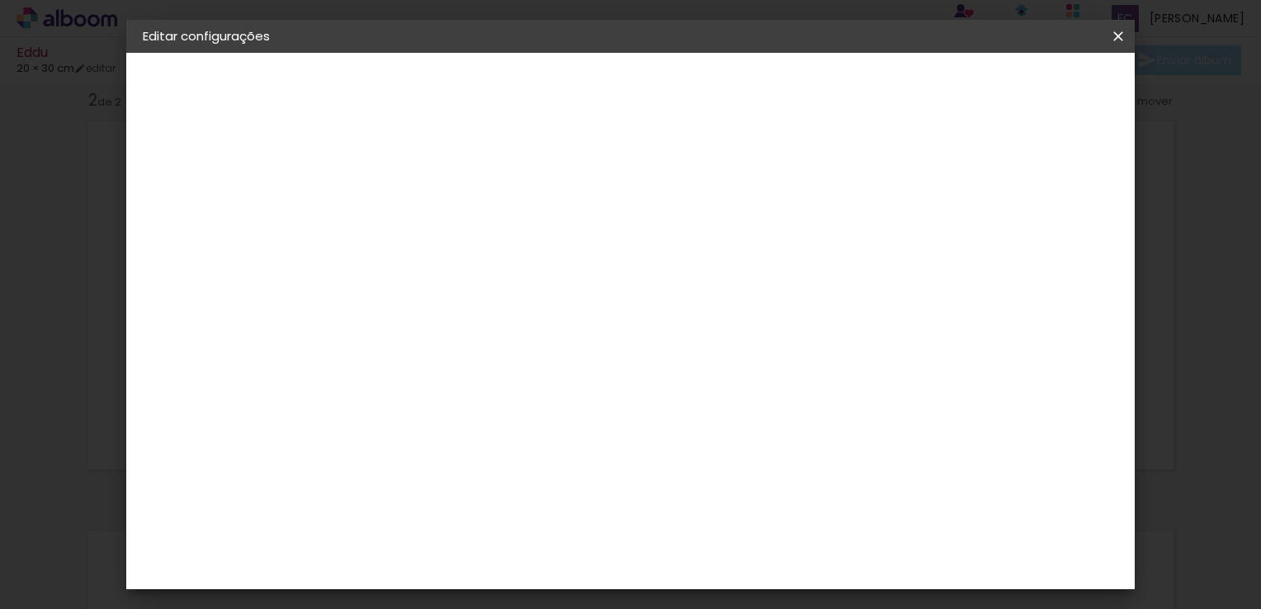
click at [0, 0] on slot "Tamanho Livre" at bounding box center [0, 0] width 0 height 0
click at [0, 0] on slot "Avançar" at bounding box center [0, 0] width 0 height 0
click at [1015, 89] on span "Guardar configurações" at bounding box center [947, 88] width 134 height 12
click at [1015, 93] on span "Guardar configurações" at bounding box center [947, 88] width 134 height 12
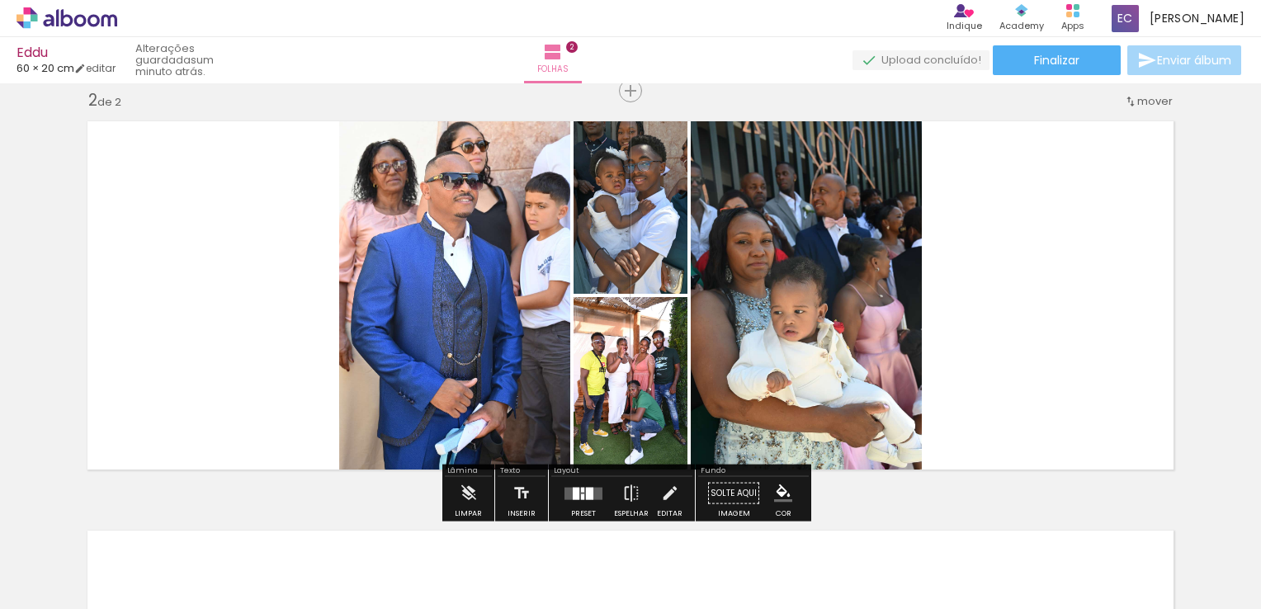
click at [0, 306] on html "link( href="../../bower_components/polymer/polymer.html" rel="import" ) picture…" at bounding box center [630, 304] width 1261 height 609
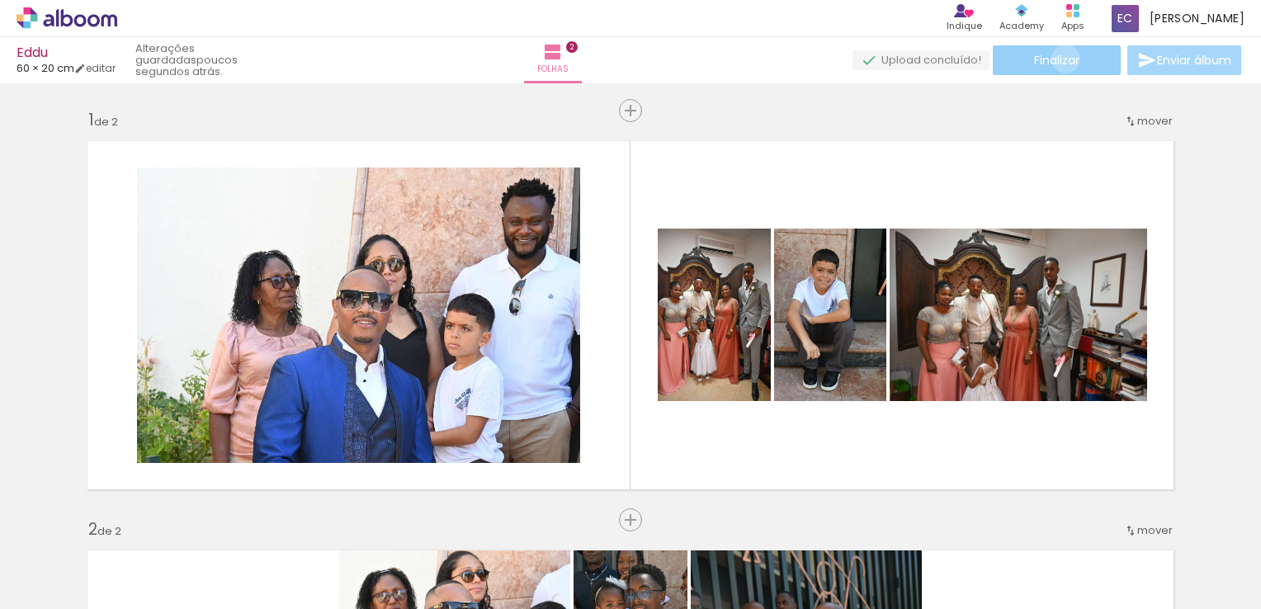
click at [1059, 59] on span "Finalizar" at bounding box center [1056, 60] width 45 height 12
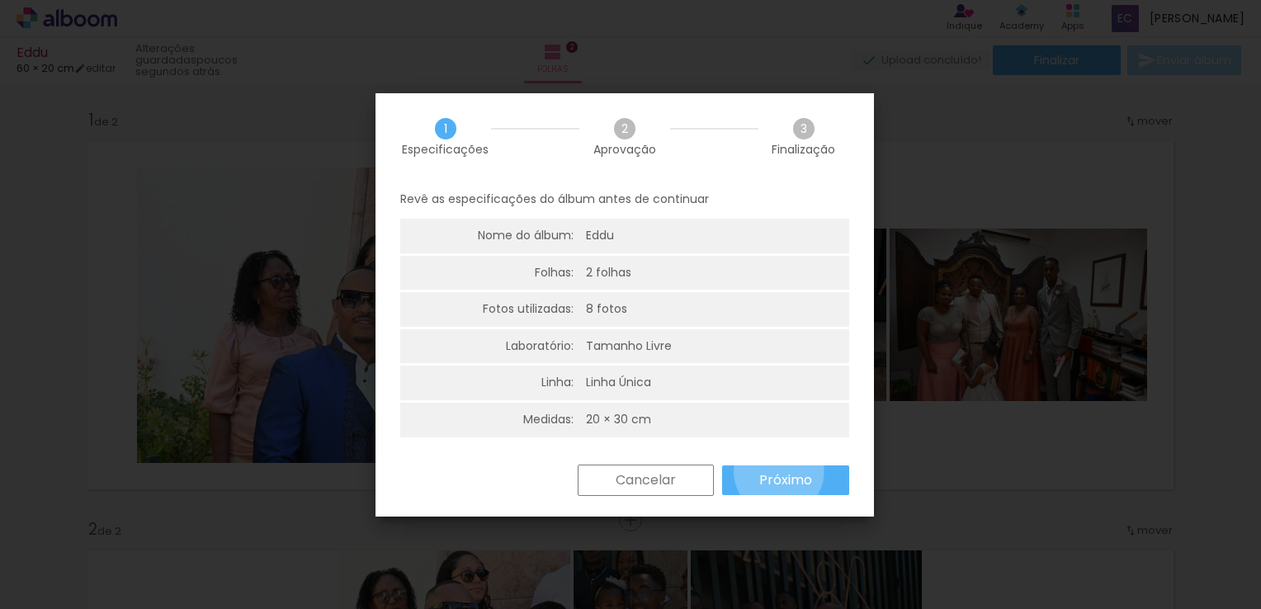
click at [0, 0] on slot "Próximo" at bounding box center [0, 0] width 0 height 0
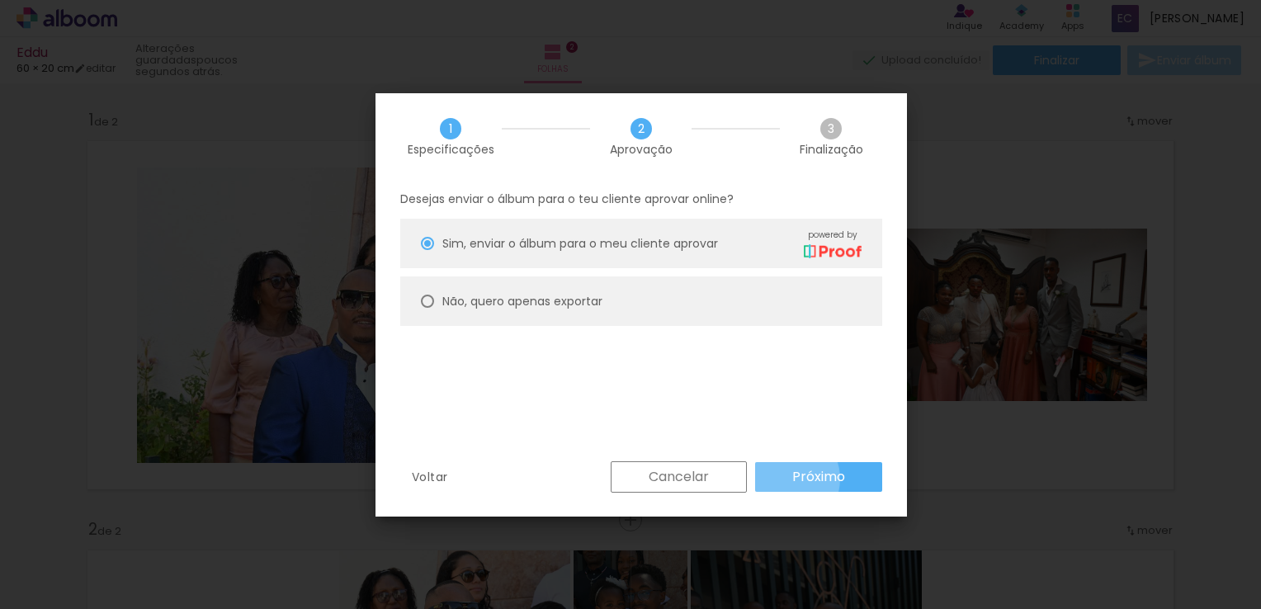
click at [785, 479] on paper-button "Próximo" at bounding box center [818, 477] width 127 height 30
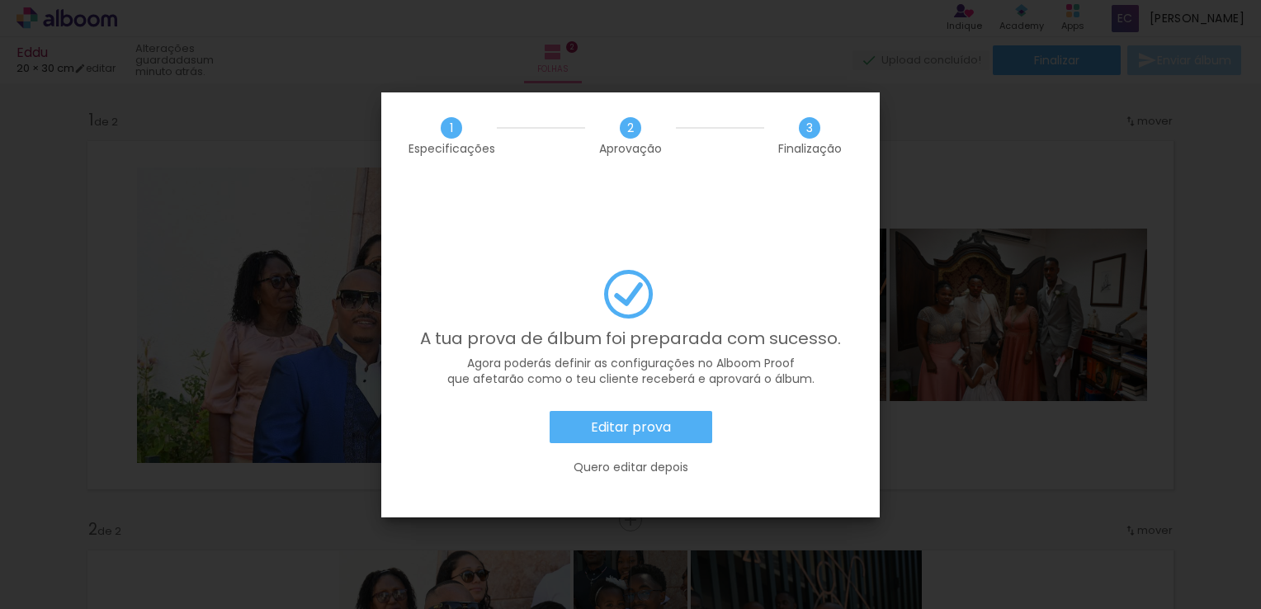
click at [632, 411] on paper-button "Editar prova" at bounding box center [630, 427] width 163 height 33
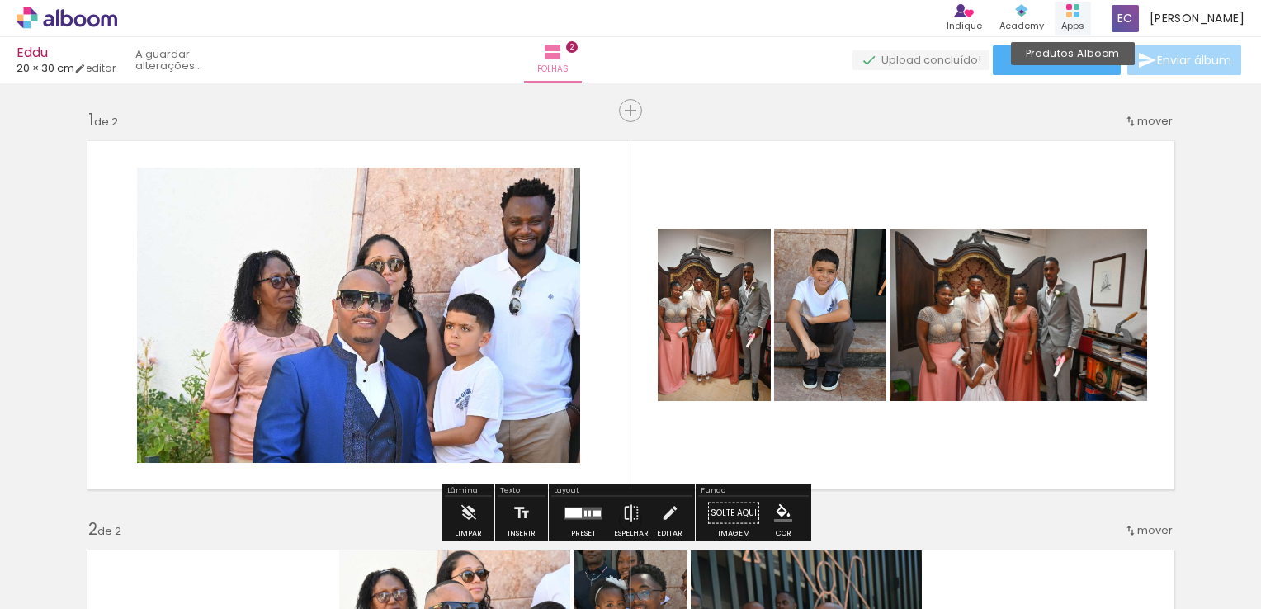
click at [1077, 16] on div "Produtos Alboom Apps" at bounding box center [1072, 19] width 36 height 34
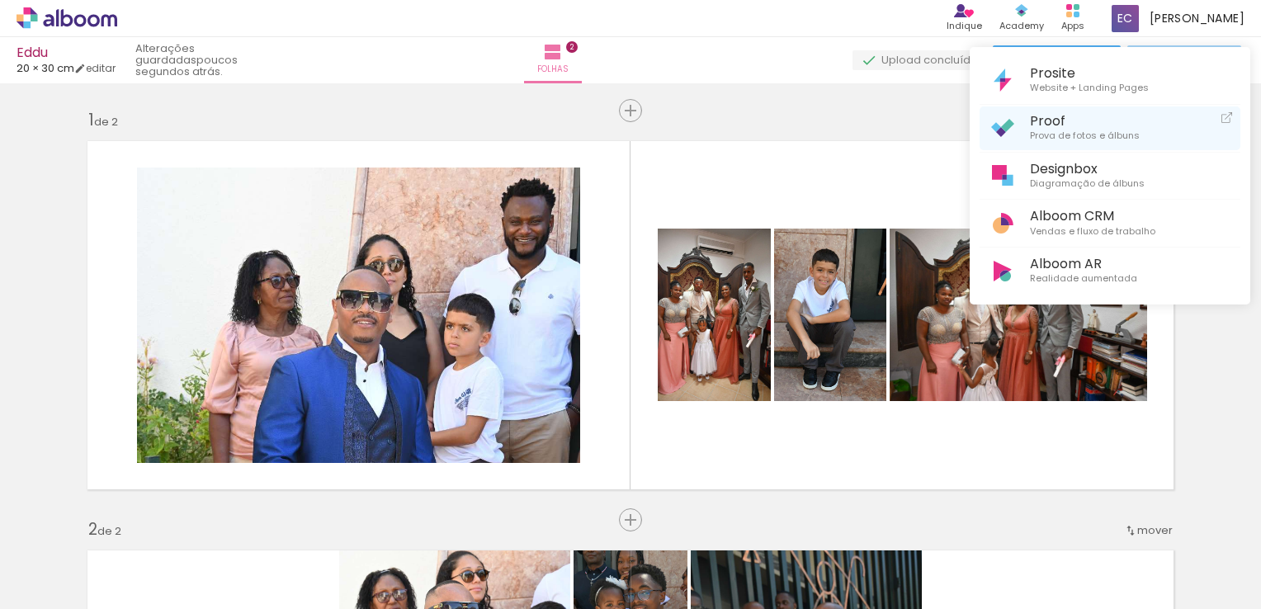
click at [1059, 130] on span "Prova de fotos e álbuns" at bounding box center [1085, 136] width 110 height 15
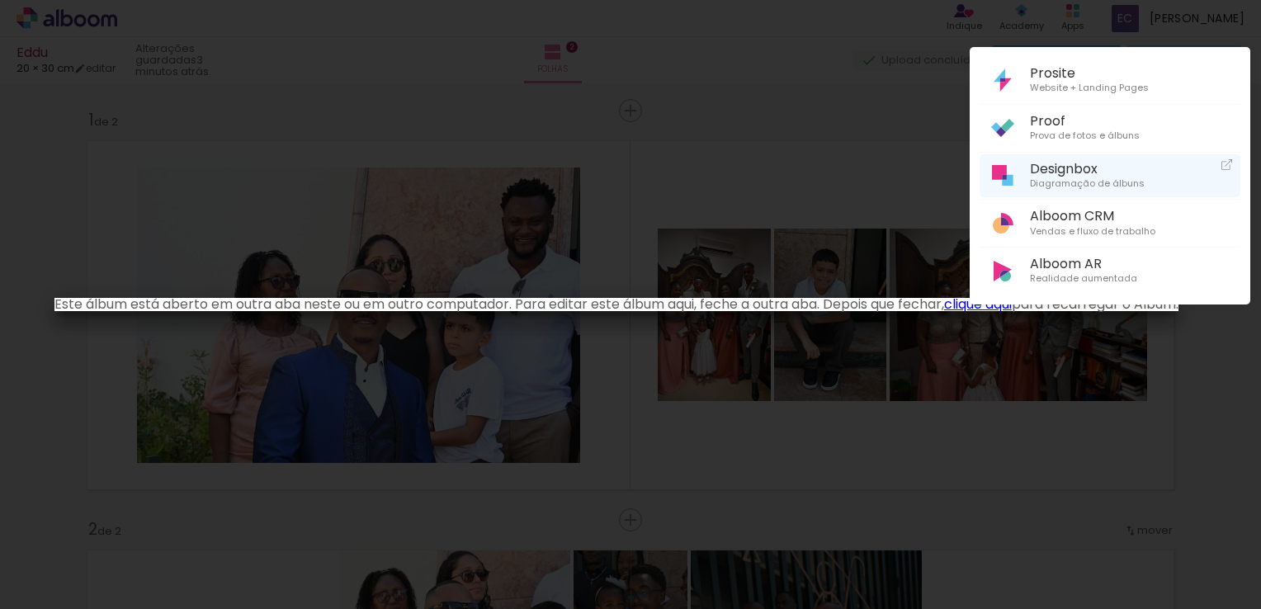
click at [1069, 177] on span "Diagramação de álbuns" at bounding box center [1087, 184] width 115 height 15
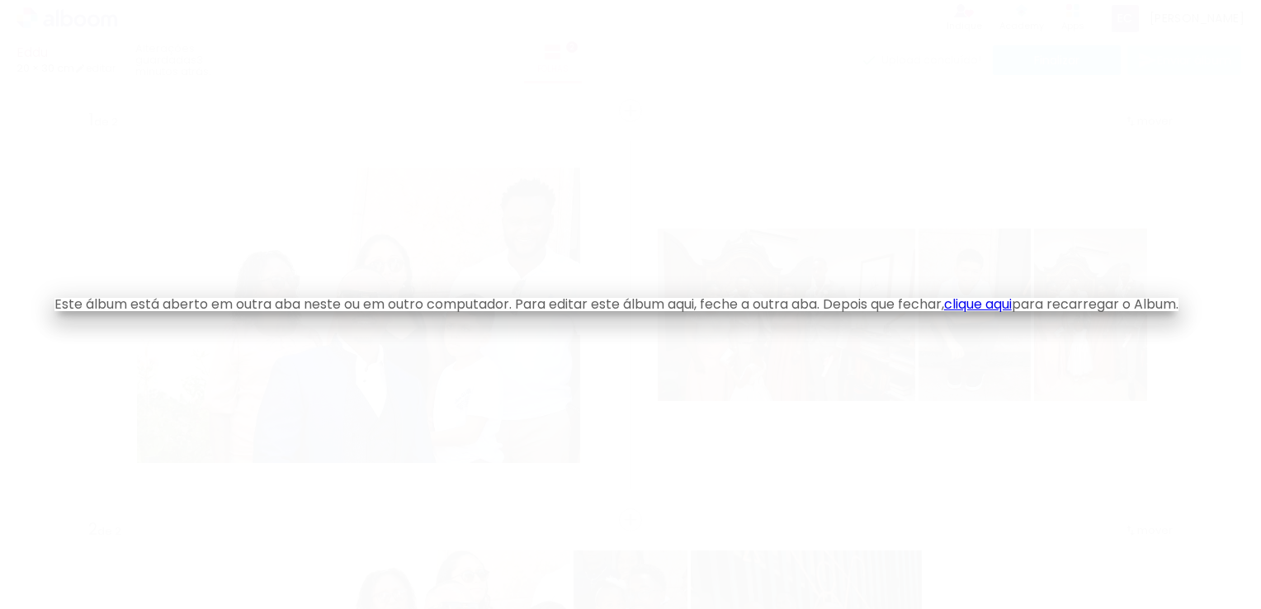
click at [753, 321] on iron-overlay-backdrop at bounding box center [630, 304] width 1261 height 609
click at [743, 411] on iron-overlay-backdrop at bounding box center [630, 304] width 1261 height 609
click at [867, 200] on iron-overlay-backdrop at bounding box center [630, 304] width 1261 height 609
click at [1002, 306] on link "clique aqui" at bounding box center [978, 304] width 68 height 19
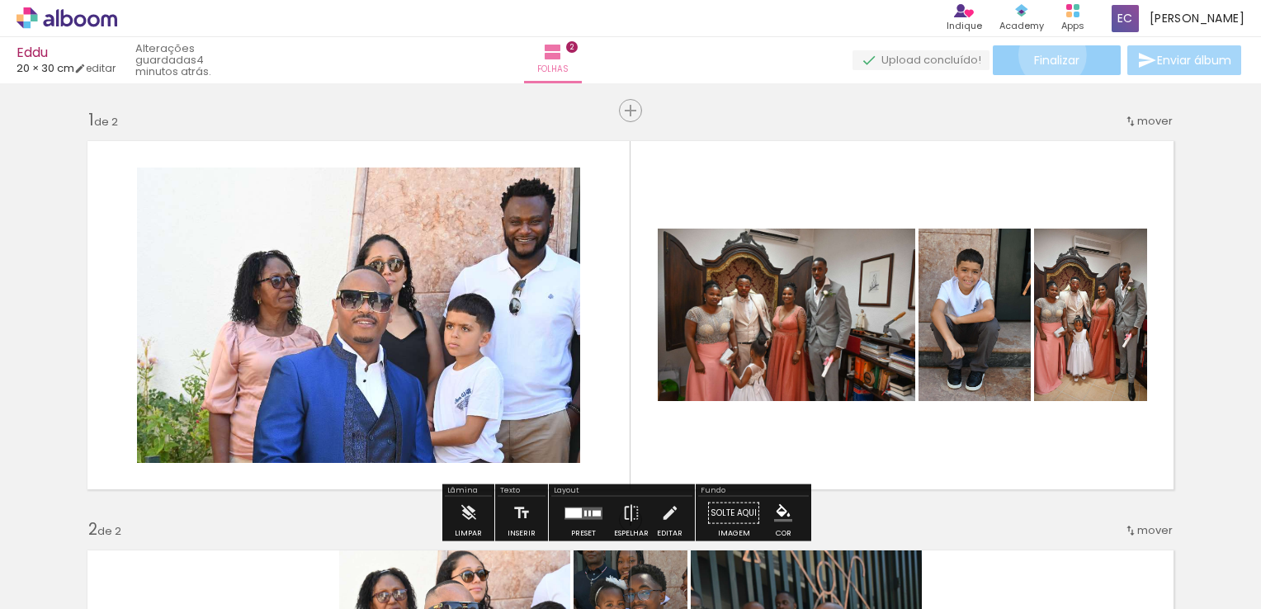
click at [1046, 54] on span "Finalizar" at bounding box center [1056, 60] width 45 height 12
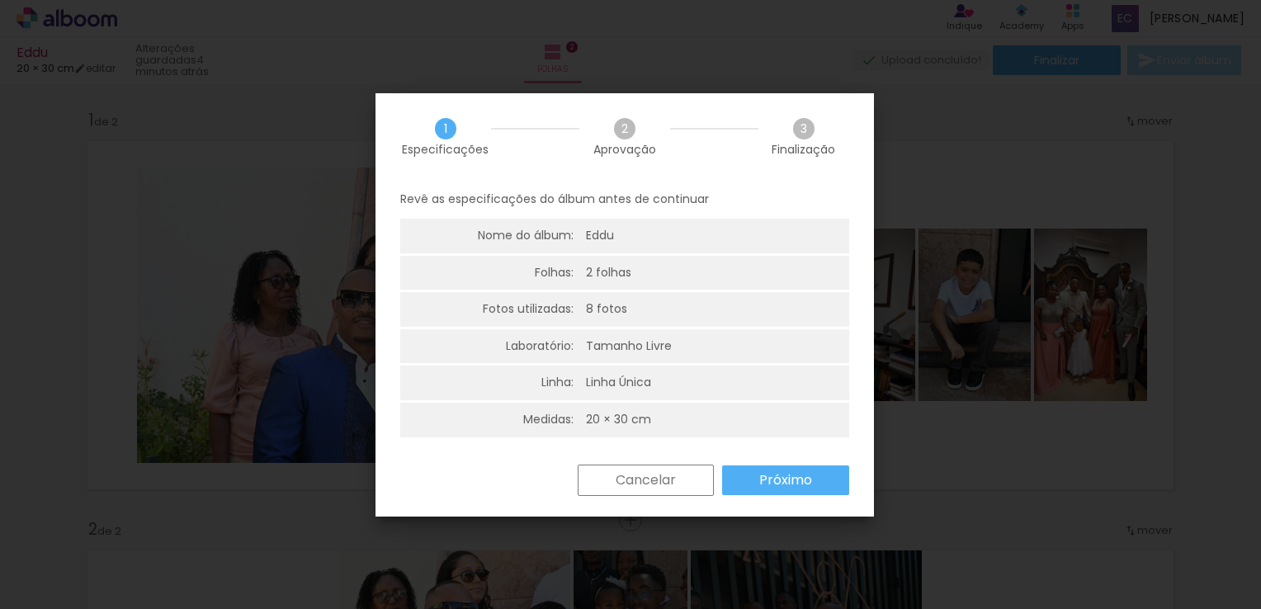
click at [0, 0] on slot "Próximo" at bounding box center [0, 0] width 0 height 0
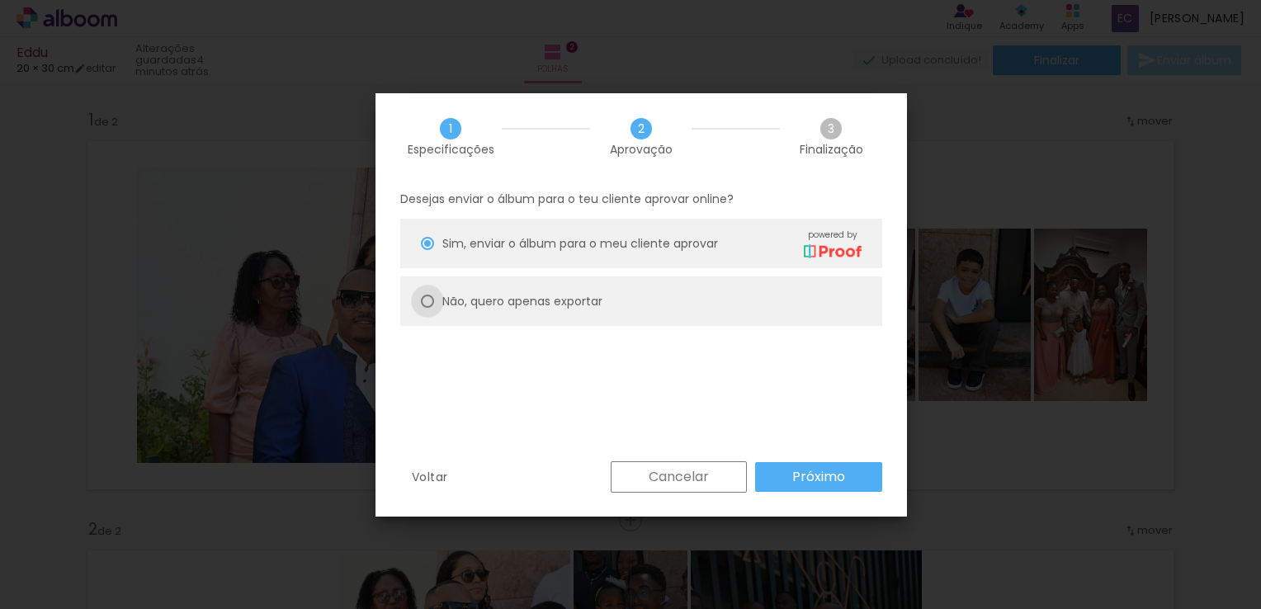
click at [427, 250] on div at bounding box center [427, 243] width 13 height 13
type paper-radio-button "on"
click at [0, 0] on slot "Próximo" at bounding box center [0, 0] width 0 height 0
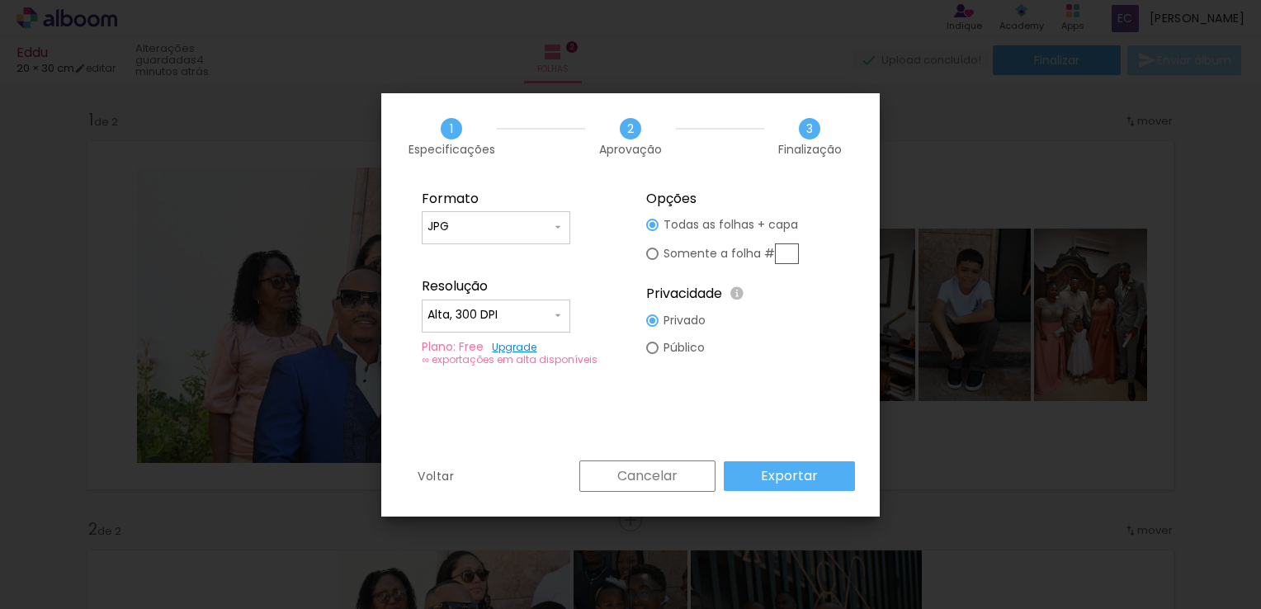
click at [550, 229] on input "JPG" at bounding box center [489, 227] width 124 height 17
click at [550, 229] on paper-item "JPG" at bounding box center [496, 224] width 149 height 33
click at [0, 0] on slot "Exportar" at bounding box center [0, 0] width 0 height 0
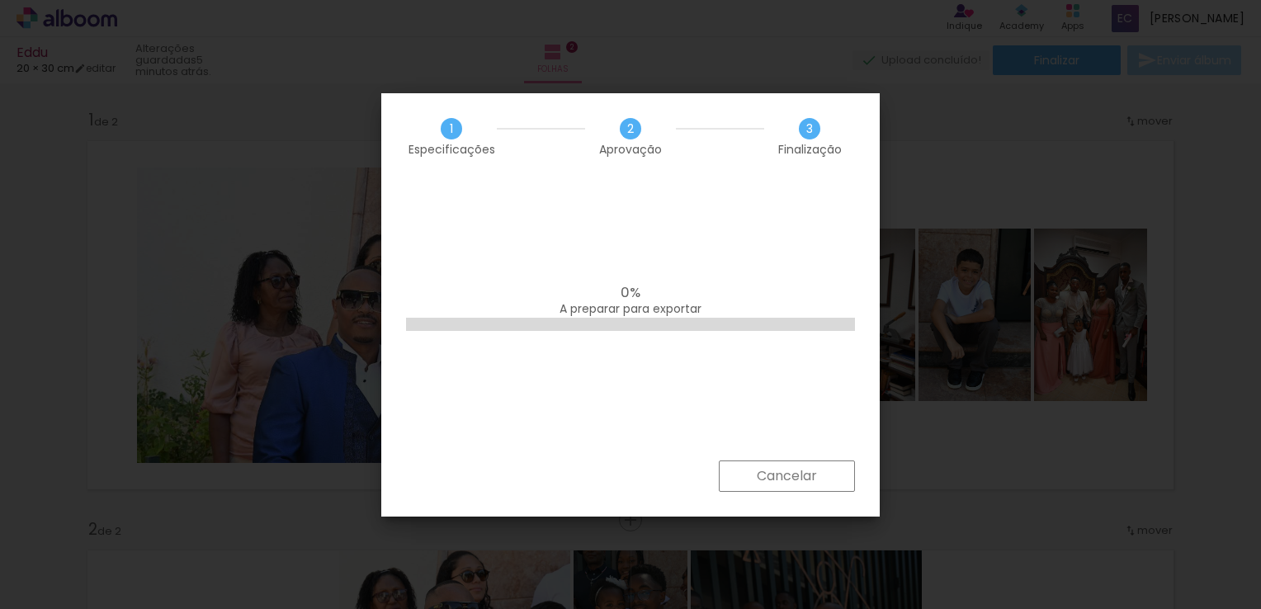
click at [0, 0] on slot "Cancelar" at bounding box center [0, 0] width 0 height 0
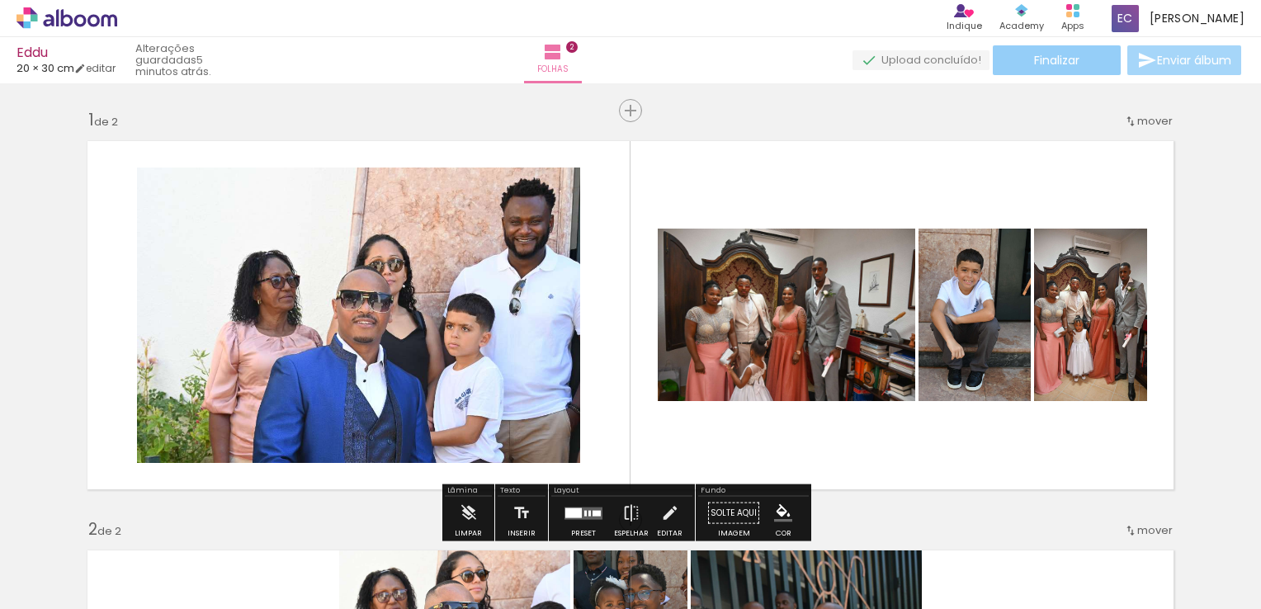
click at [1047, 59] on span "Finalizar" at bounding box center [1056, 60] width 45 height 12
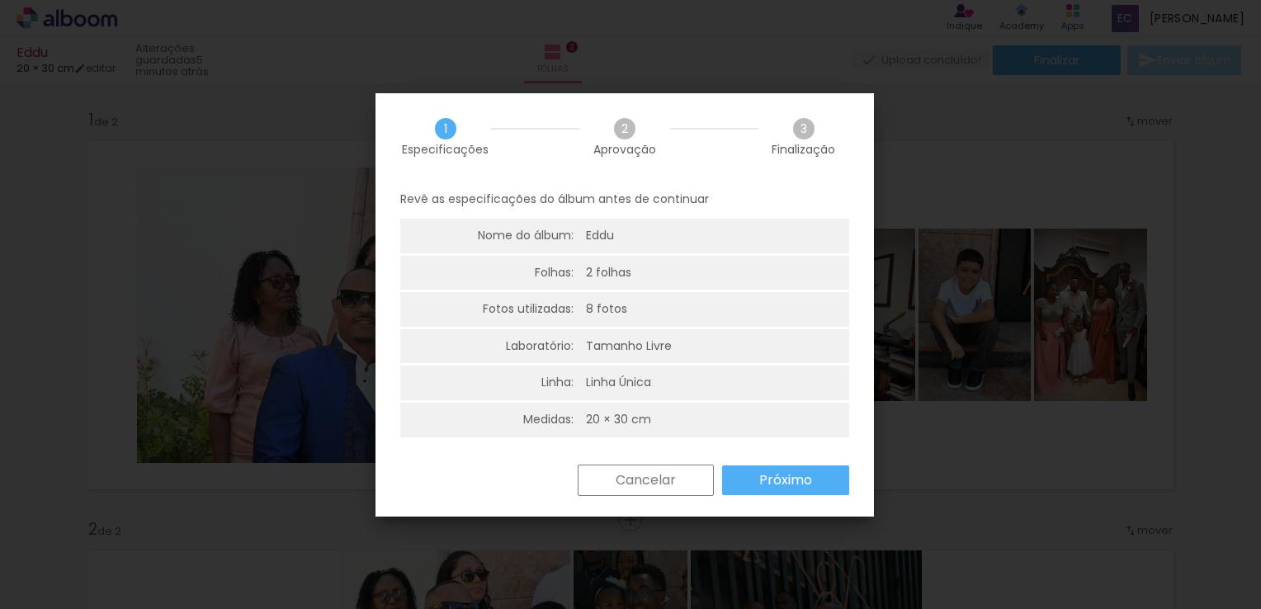
click at [0, 0] on slot "Próximo" at bounding box center [0, 0] width 0 height 0
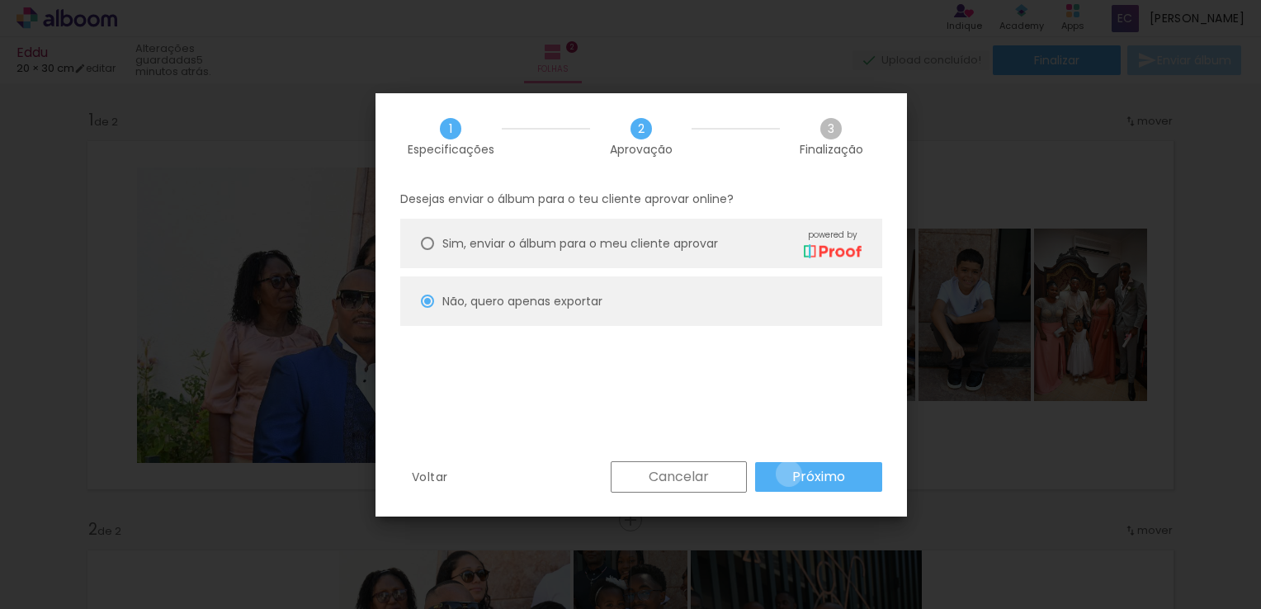
click at [789, 474] on paper-button "Próximo" at bounding box center [818, 477] width 127 height 30
type input "Alta, 300 DPI"
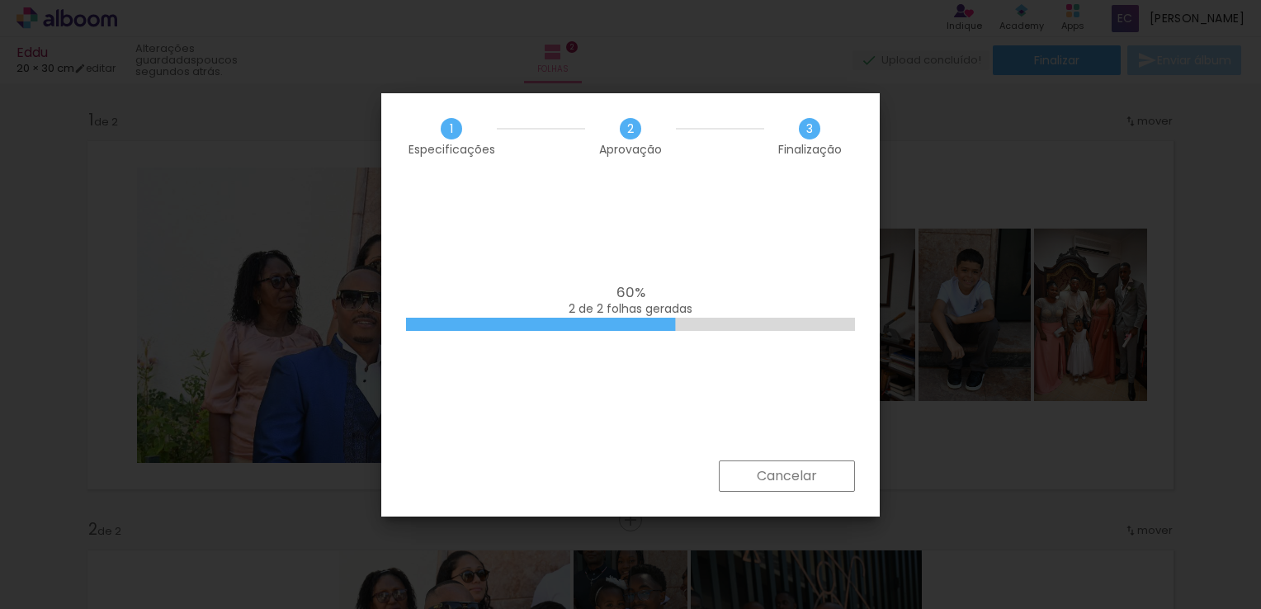
click at [685, 332] on div "60% 2 de 2 folhas geradas" at bounding box center [630, 320] width 498 height 281
click at [637, 312] on span "2 de 2 folhas geradas" at bounding box center [630, 308] width 124 height 17
click at [0, 0] on slot "Cancelar" at bounding box center [0, 0] width 0 height 0
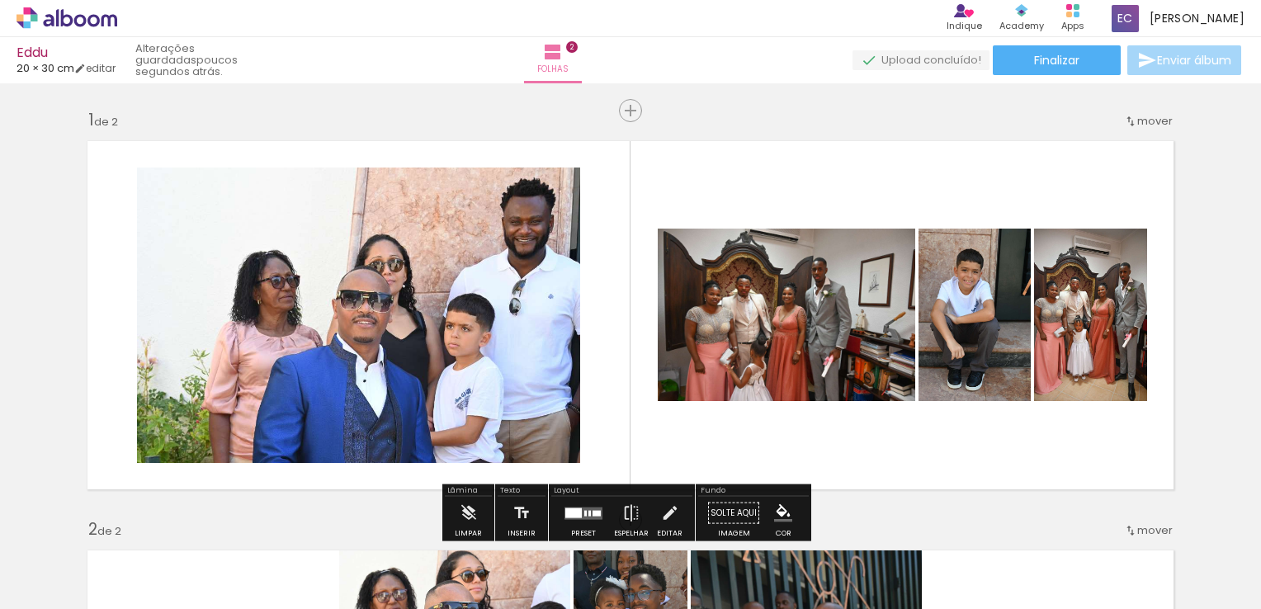
click at [941, 54] on quentale-upload-monitor at bounding box center [920, 60] width 137 height 21
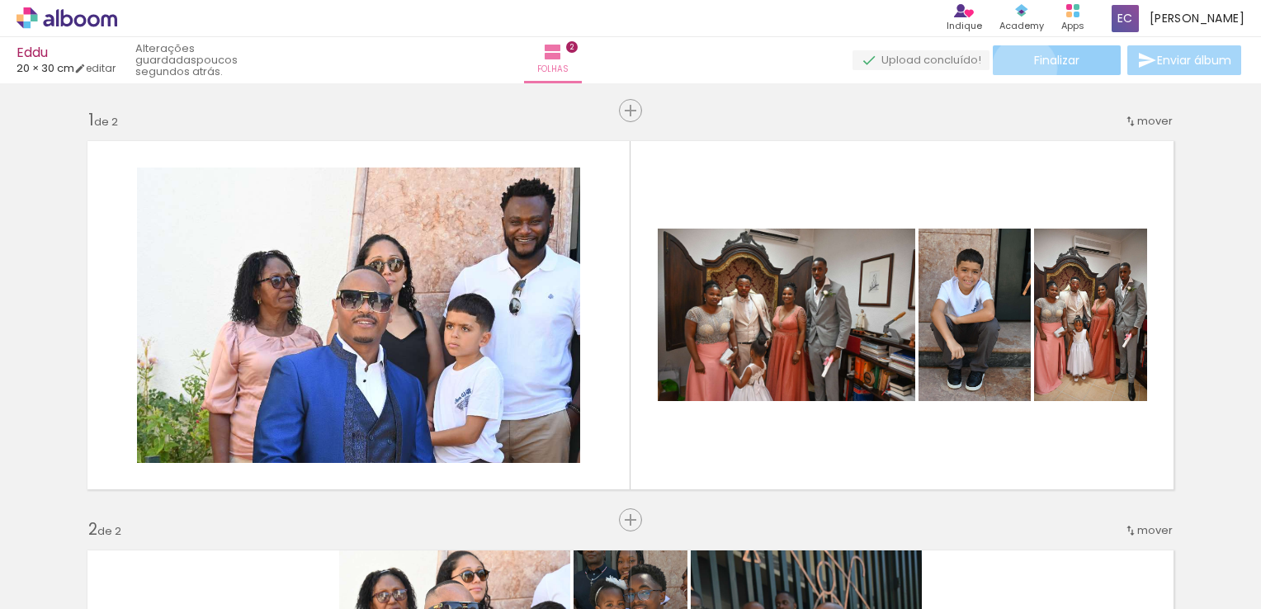
click at [1018, 68] on paper-button "Finalizar" at bounding box center [1057, 60] width 128 height 30
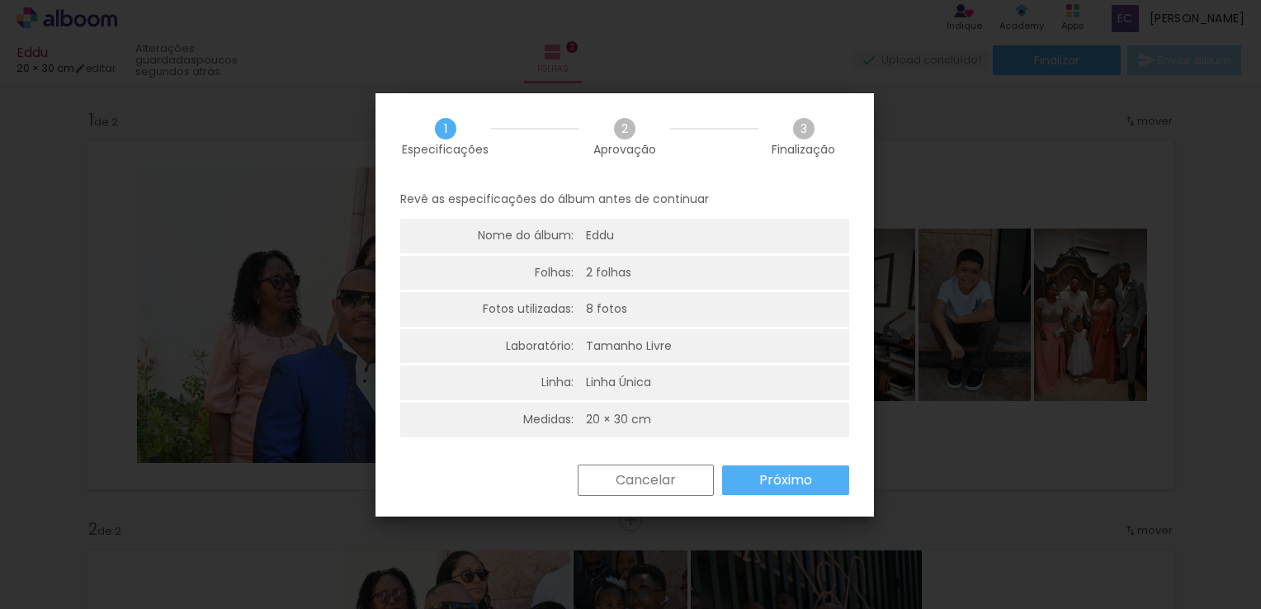
click at [604, 342] on div "Tamanho Livre" at bounding box center [629, 346] width 86 height 17
click at [0, 0] on slot "Próximo" at bounding box center [0, 0] width 0 height 0
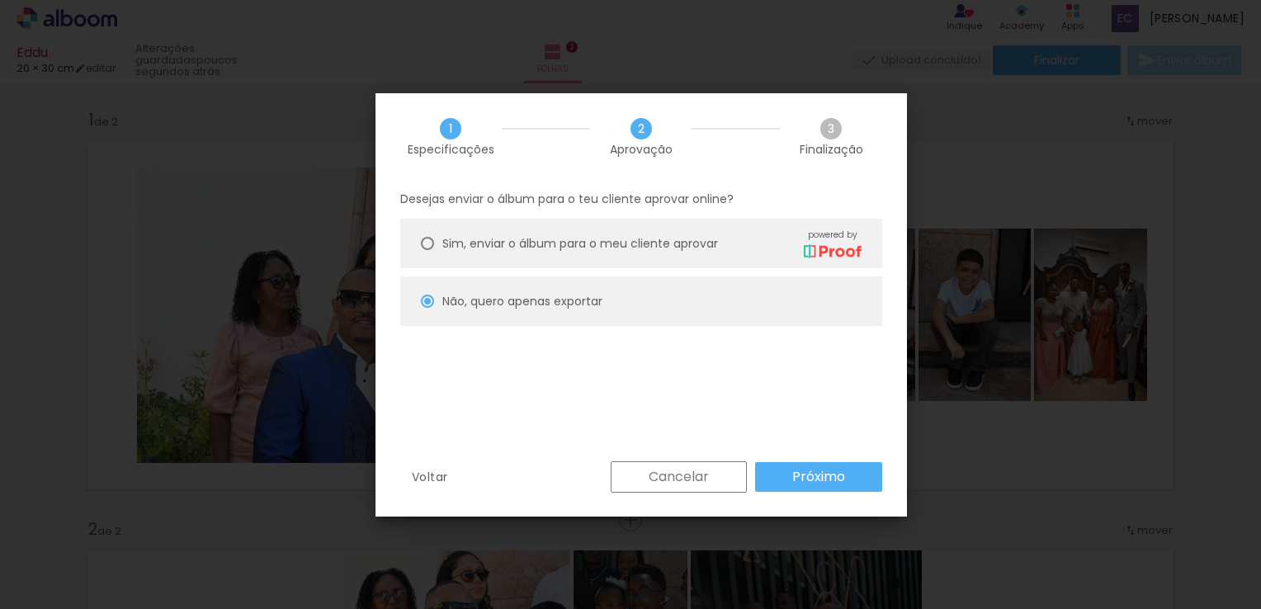
click at [427, 245] on div at bounding box center [427, 243] width 13 height 13
type paper-radio-button "on"
click at [429, 250] on div at bounding box center [427, 243] width 13 height 13
click at [0, 0] on slot "Próximo" at bounding box center [0, 0] width 0 height 0
type input "Alta, 300 DPI"
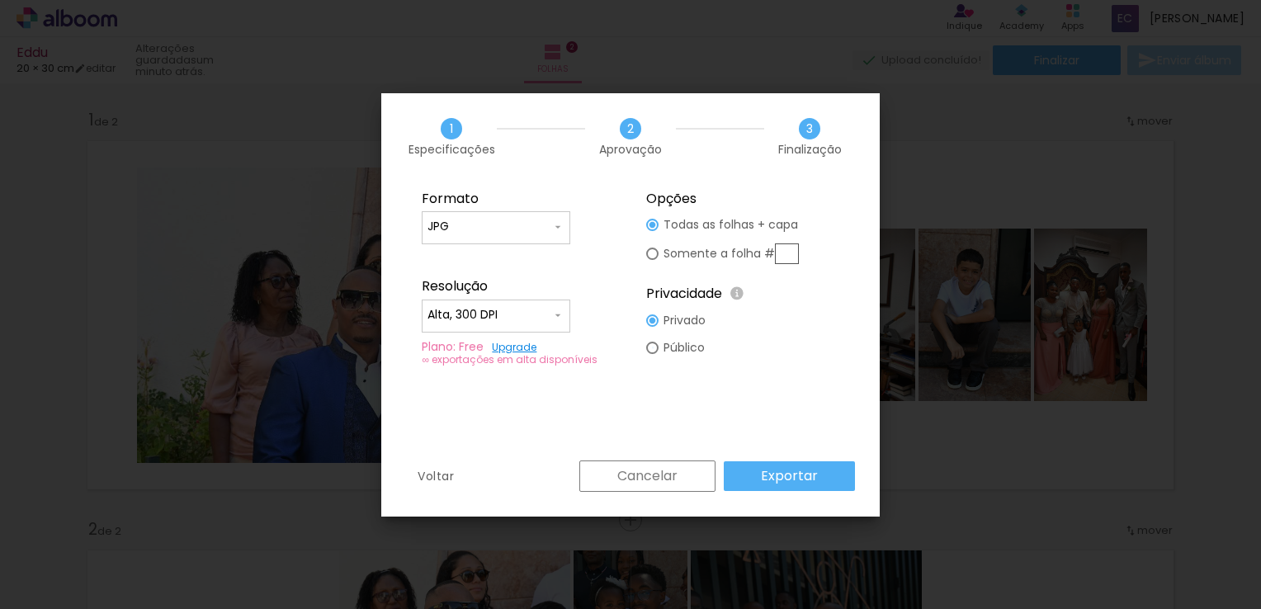
click at [653, 231] on div at bounding box center [652, 225] width 12 height 12
type paper-radio-button "on"
click at [653, 229] on div at bounding box center [652, 225] width 7 height 7
click at [0, 0] on slot "Exportar" at bounding box center [0, 0] width 0 height 0
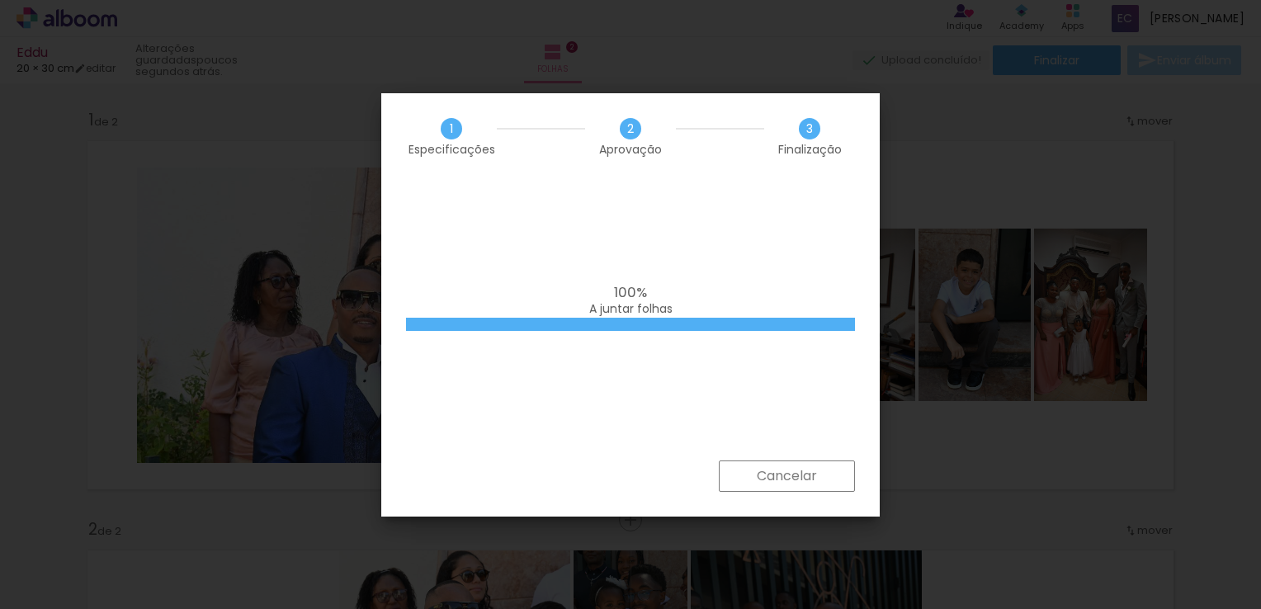
click at [787, 412] on div "100% A juntar folhas" at bounding box center [630, 320] width 498 height 281
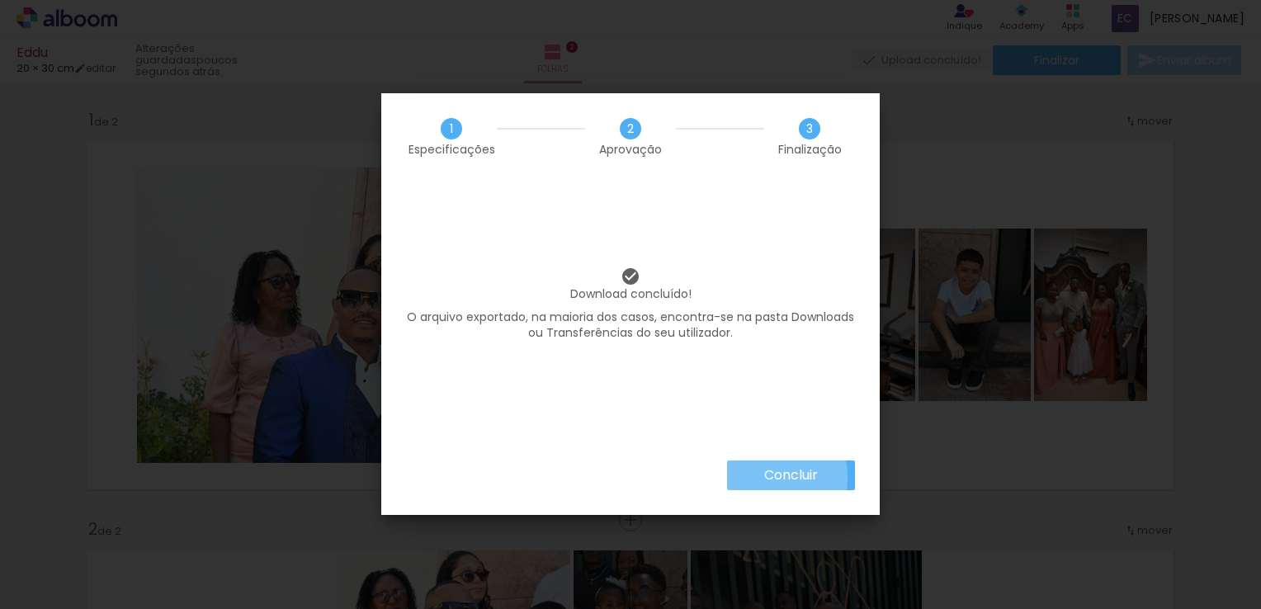
click at [0, 0] on slot "Concluir" at bounding box center [0, 0] width 0 height 0
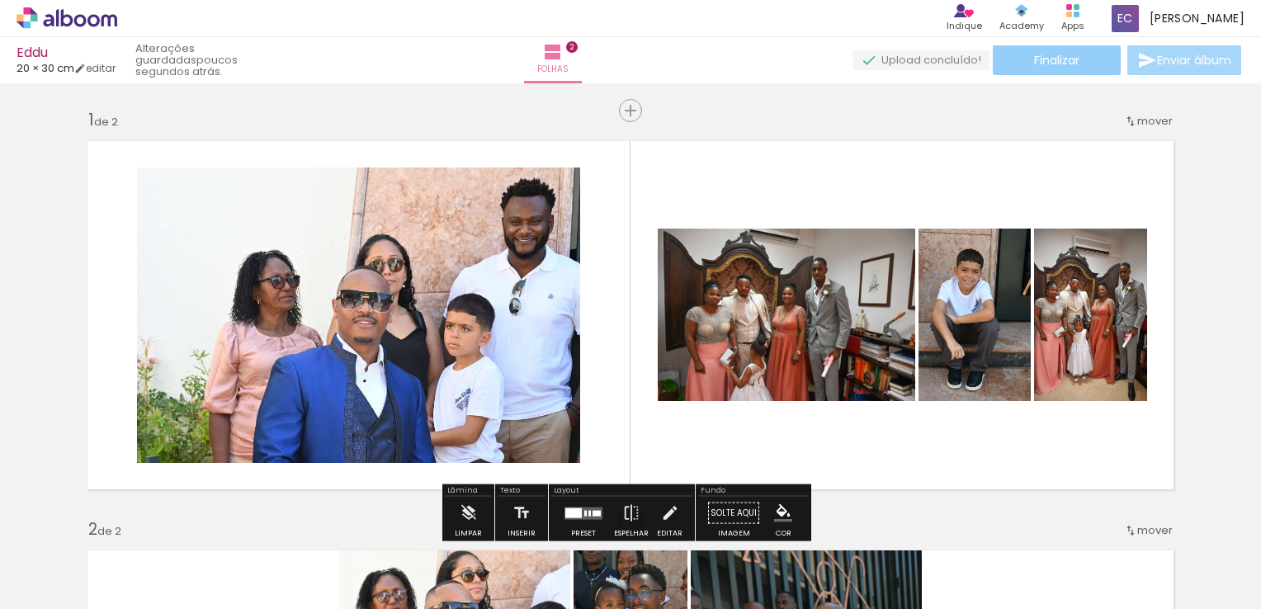
click at [1049, 59] on span "Finalizar" at bounding box center [1056, 60] width 45 height 12
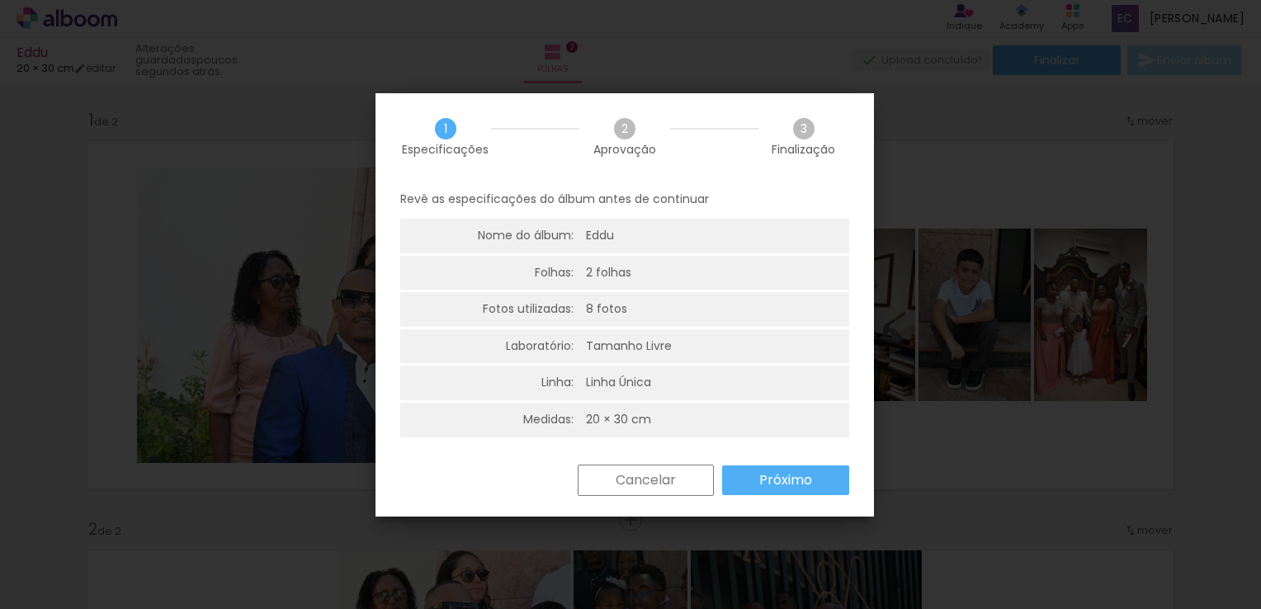
click at [0, 0] on slot "Próximo" at bounding box center [0, 0] width 0 height 0
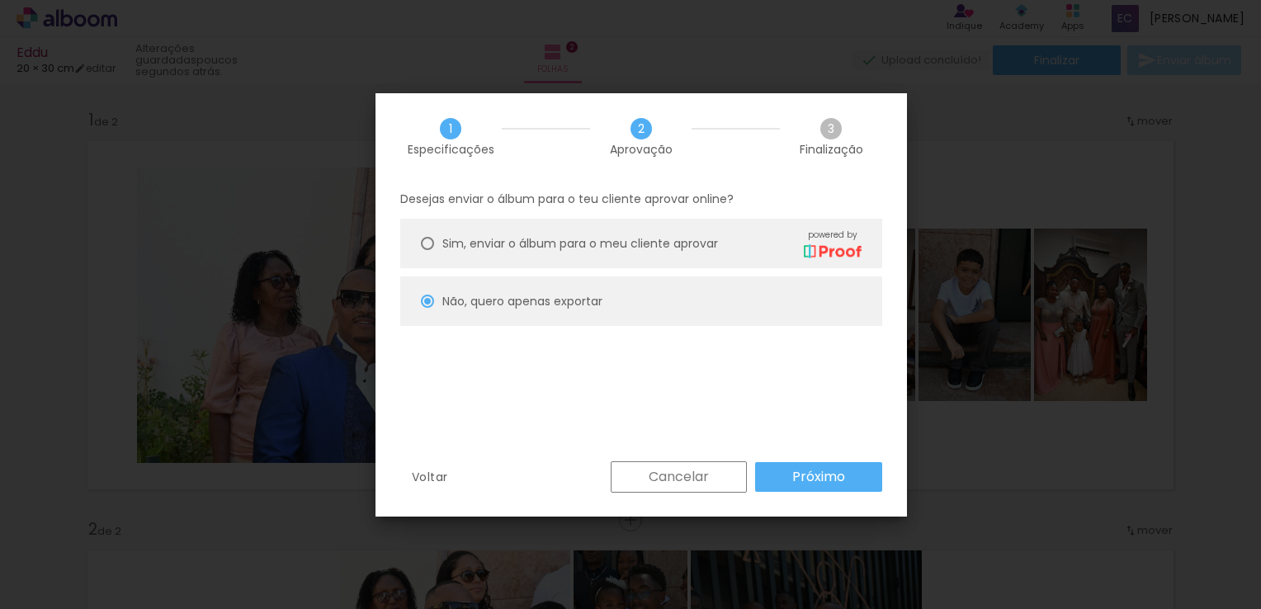
click at [780, 470] on paper-button "Próximo" at bounding box center [818, 477] width 127 height 30
type input "Alta, 300 DPI"
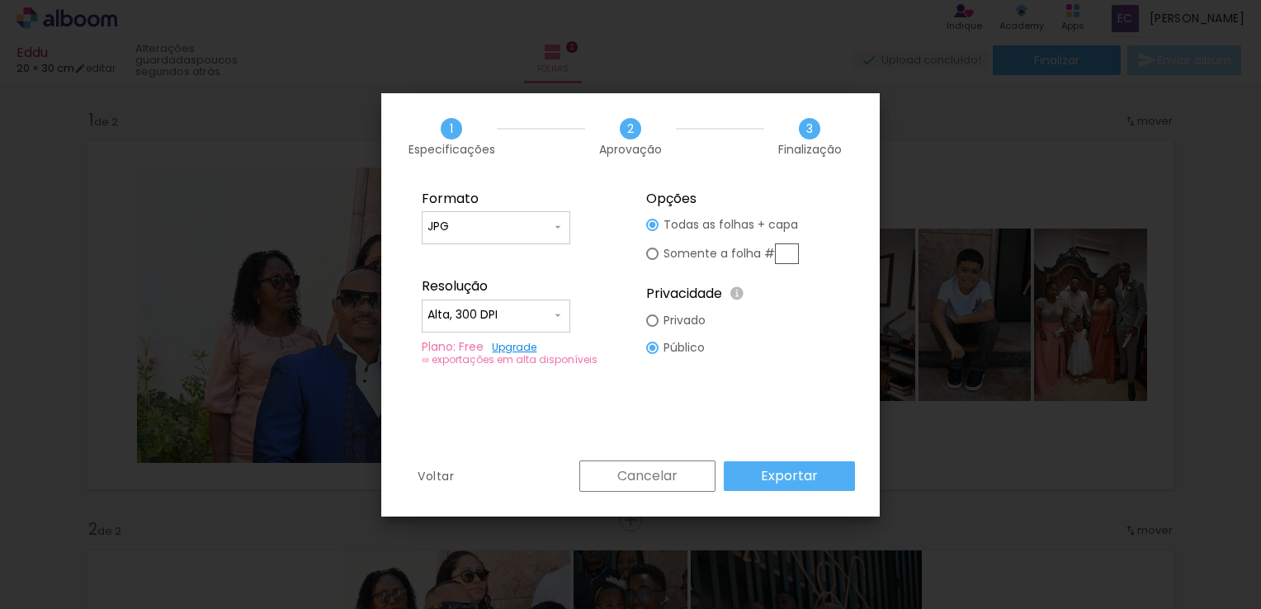
click at [502, 226] on input "JPG" at bounding box center [489, 227] width 124 height 17
click at [502, 226] on paper-item "JPG" at bounding box center [496, 224] width 149 height 33
click at [482, 237] on paper-input-container "JPG" at bounding box center [496, 227] width 149 height 33
click at [0, 0] on slot "Cancelar" at bounding box center [0, 0] width 0 height 0
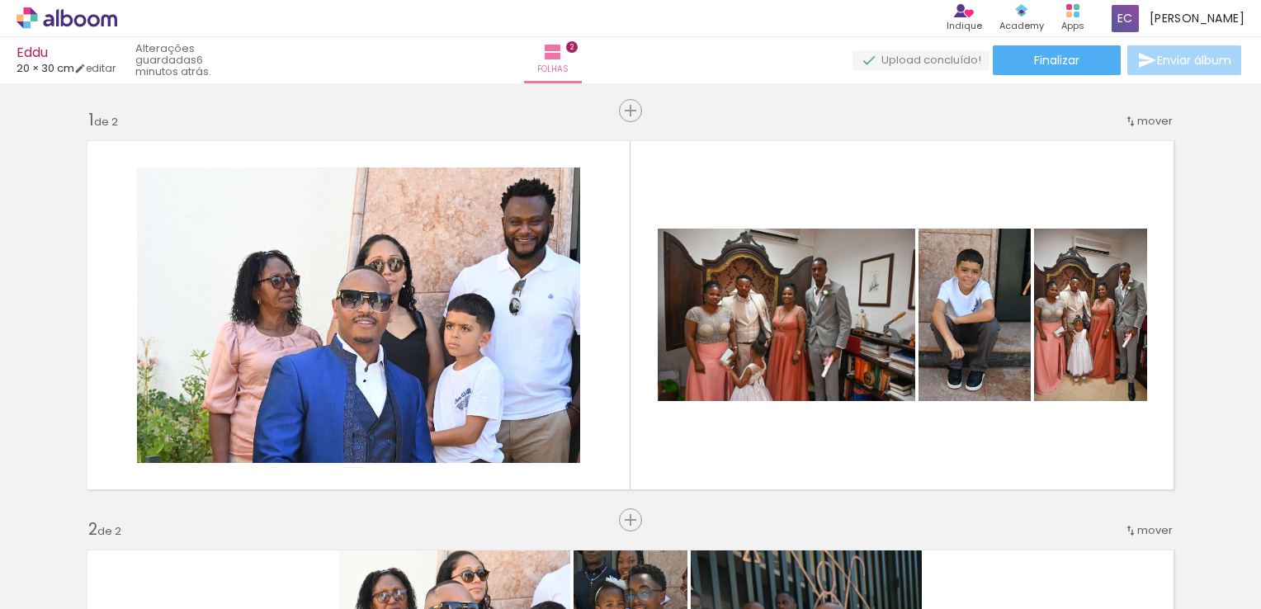
drag, startPoint x: 634, startPoint y: 64, endPoint x: 54, endPoint y: 18, distance: 581.8
click at [54, 18] on icon at bounding box center [67, 17] width 101 height 21
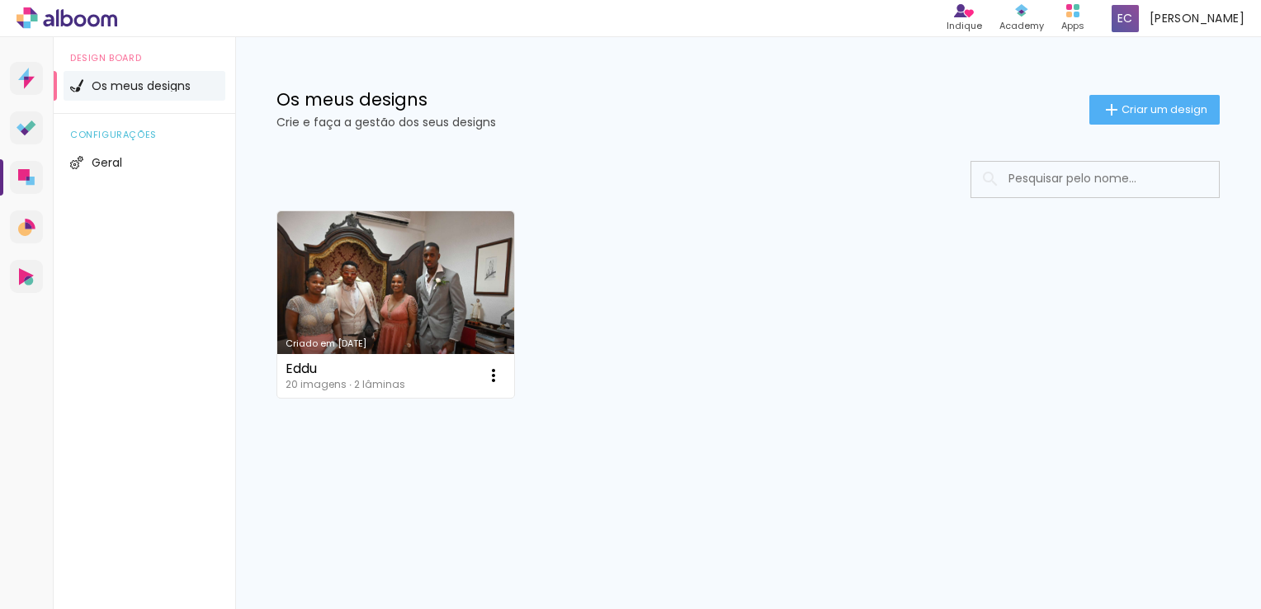
click at [125, 137] on span "configurações" at bounding box center [144, 134] width 149 height 9
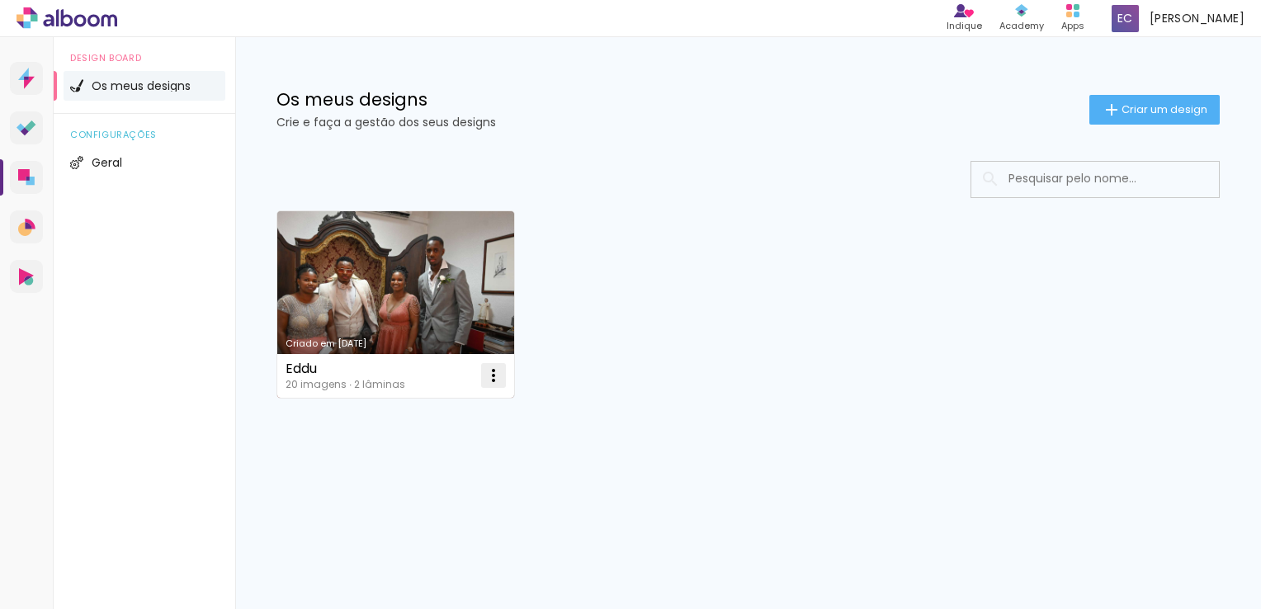
click at [495, 375] on iron-icon at bounding box center [493, 375] width 20 height 20
click at [395, 409] on span "Abrir" at bounding box center [396, 414] width 26 height 12
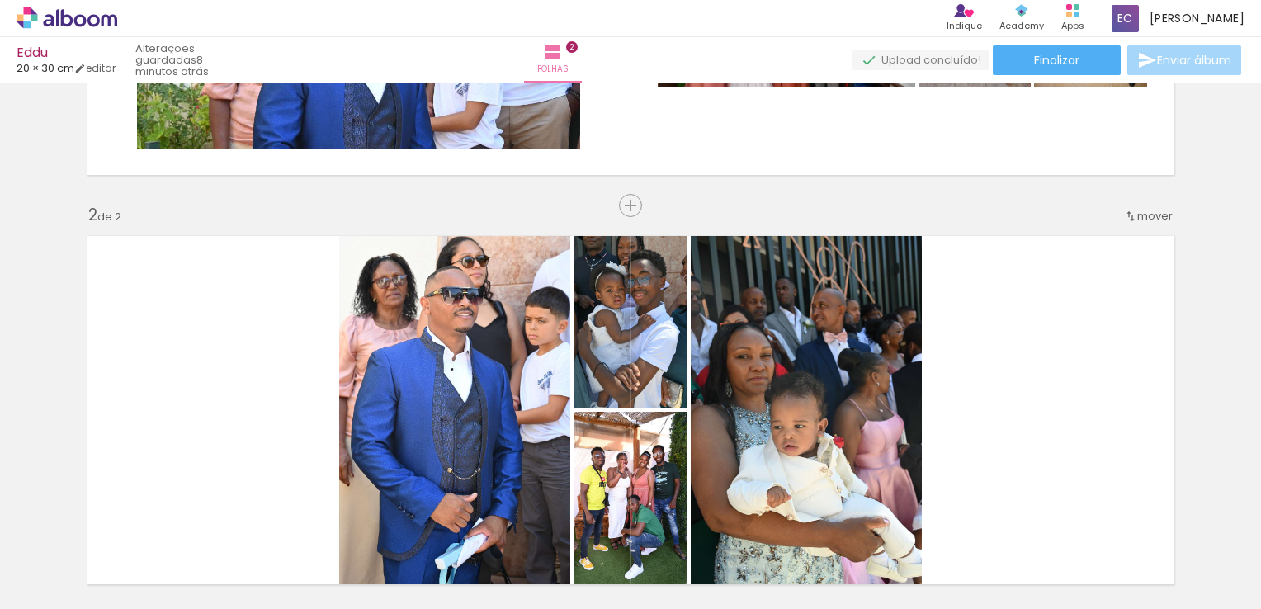
scroll to position [323, 0]
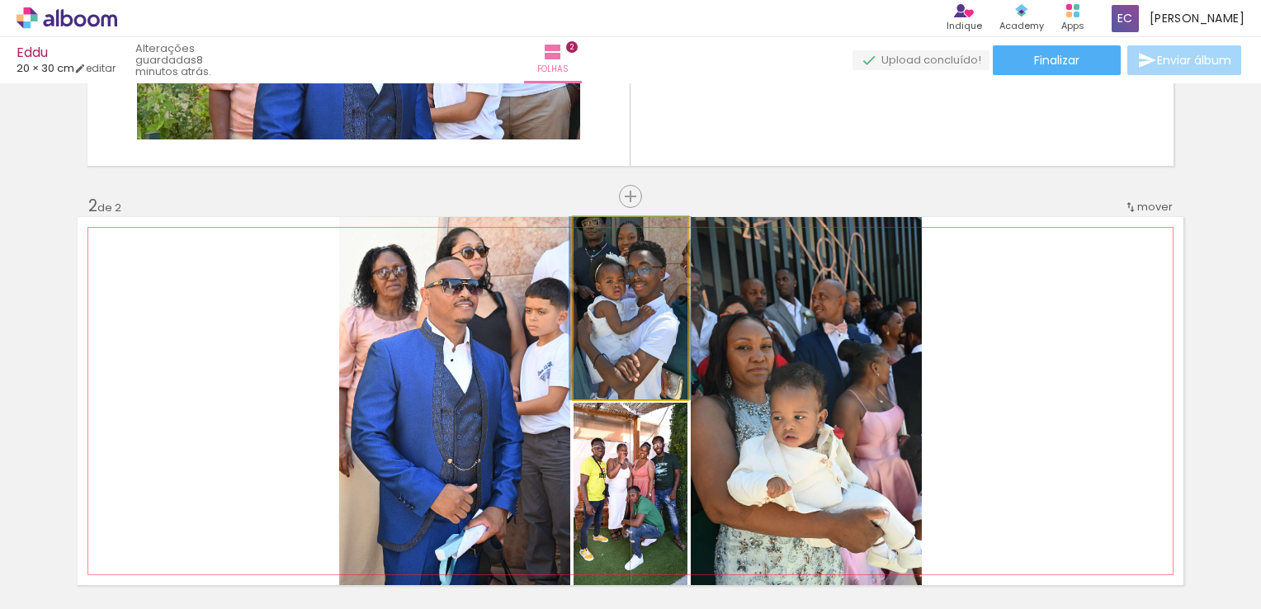
click at [652, 332] on quentale-photo at bounding box center [630, 308] width 114 height 182
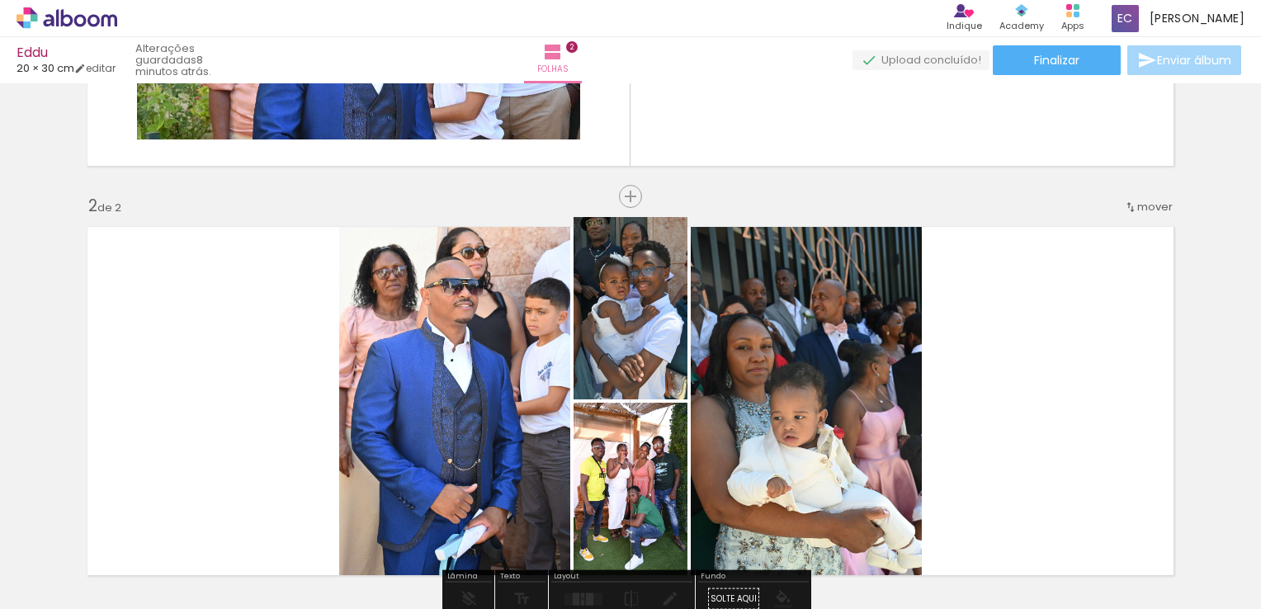
drag, startPoint x: 621, startPoint y: 342, endPoint x: 643, endPoint y: 302, distance: 45.0
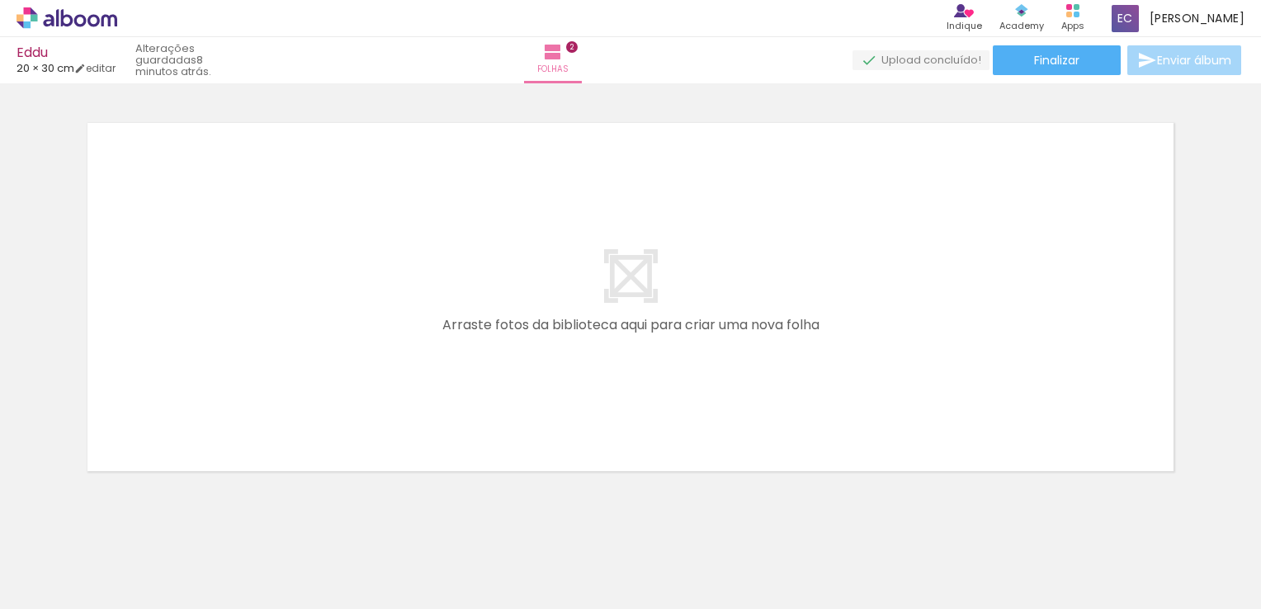
scroll to position [869, 0]
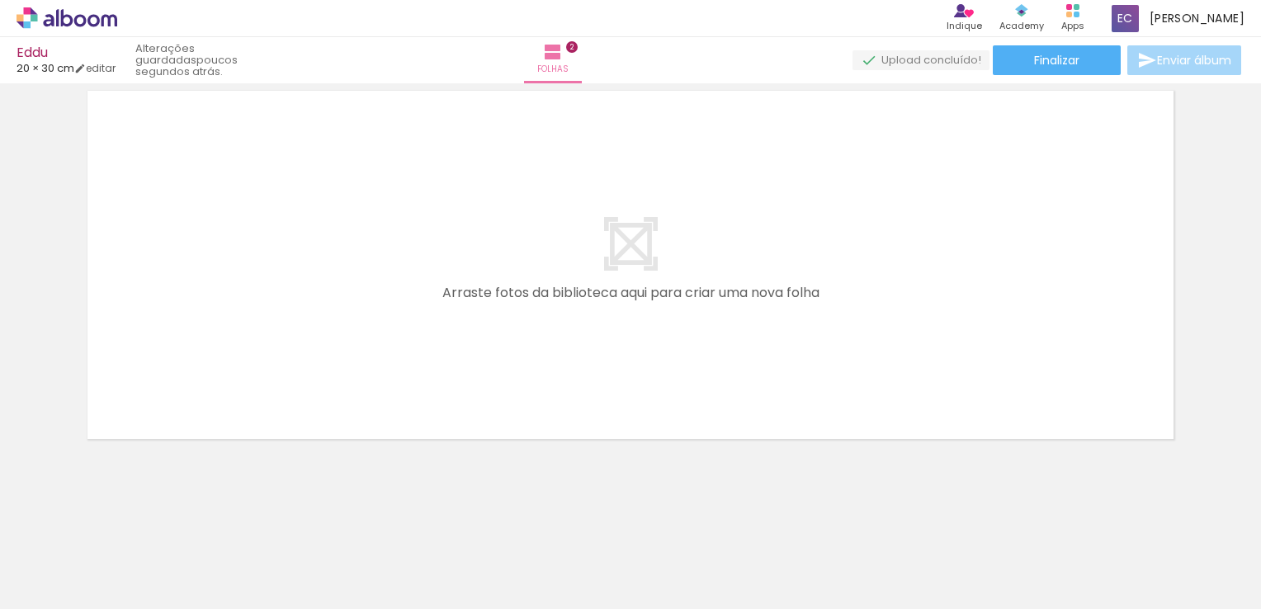
click at [86, 527] on div "20 fotos" at bounding box center [51, 533] width 80 height 13
click at [83, 522] on h1 "Biblioteca" at bounding box center [51, 521] width 80 height 11
drag, startPoint x: 1254, startPoint y: 606, endPoint x: 1033, endPoint y: 164, distance: 493.7
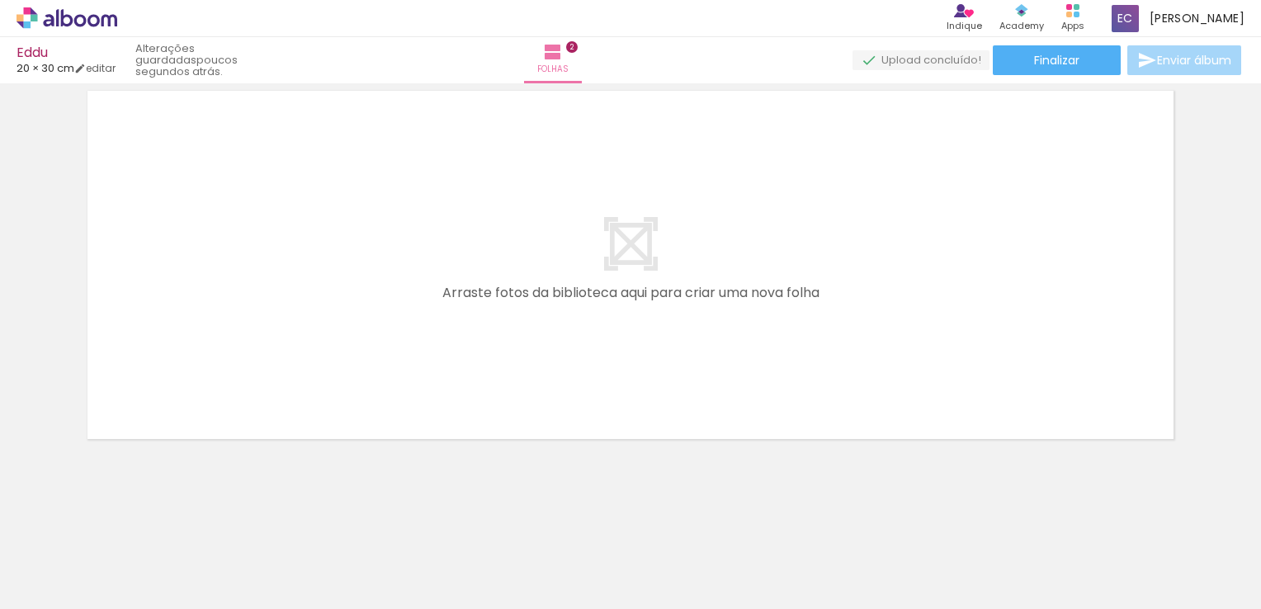
click at [945, 61] on quentale-upload-monitor at bounding box center [920, 60] width 137 height 21
click at [948, 54] on quentale-upload-monitor at bounding box center [920, 60] width 137 height 21
click at [1082, 20] on div "Apps" at bounding box center [1072, 26] width 23 height 14
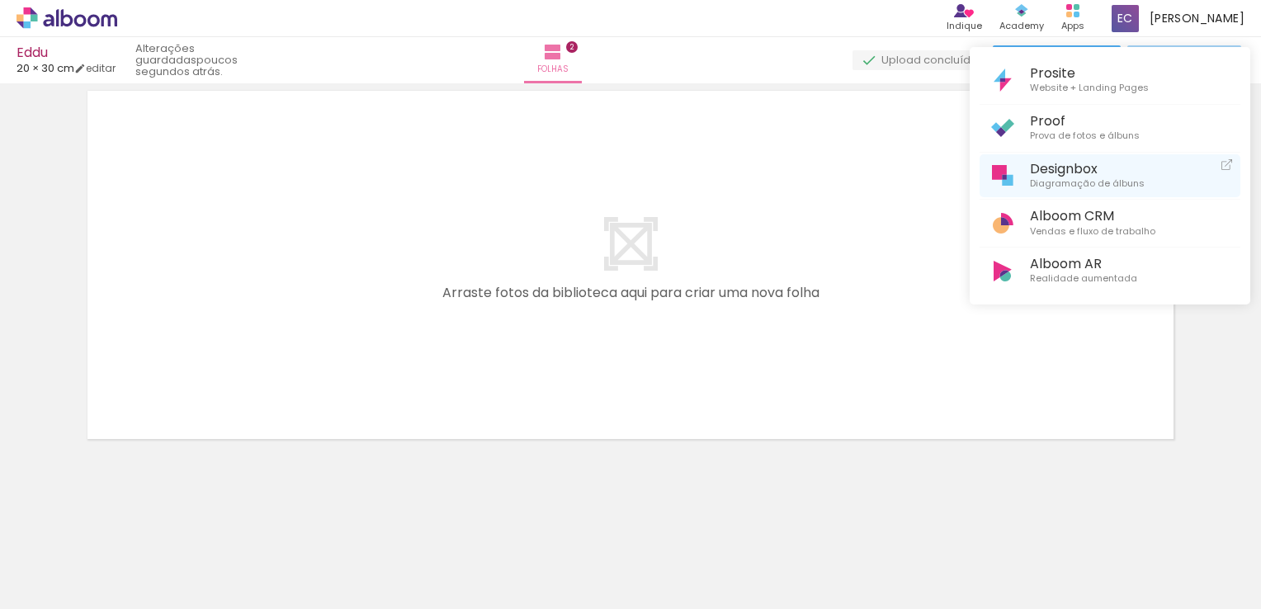
click at [1106, 183] on span "Diagramação de álbuns" at bounding box center [1087, 184] width 115 height 15
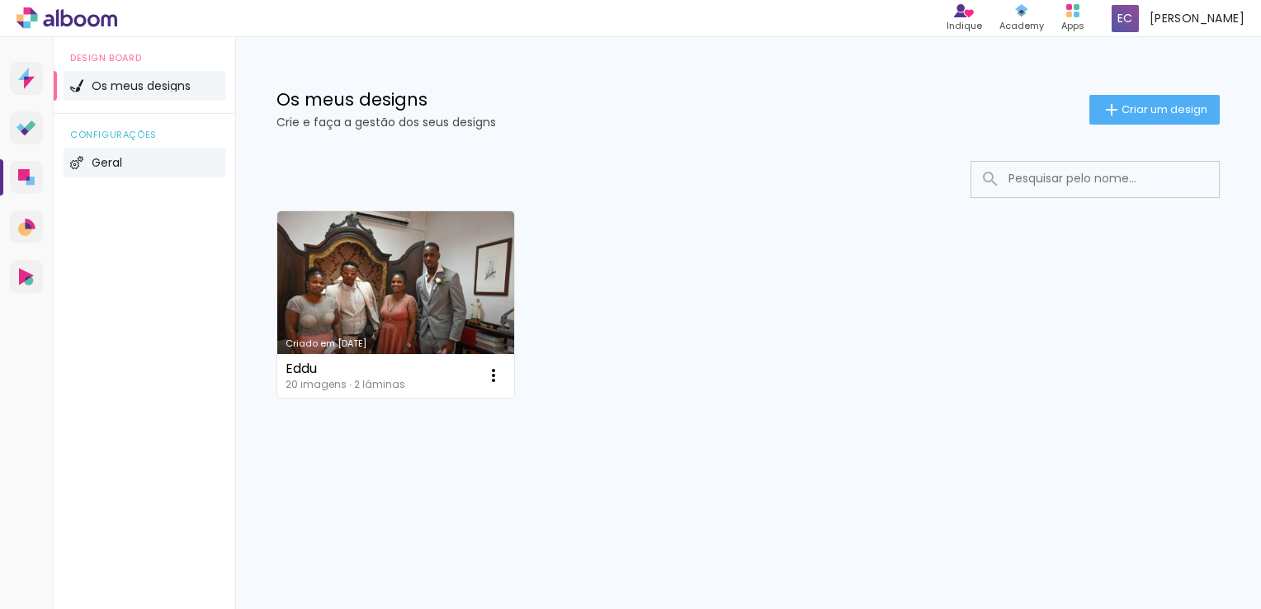
click at [114, 162] on span "Geral" at bounding box center [107, 163] width 31 height 12
